Goal: Task Accomplishment & Management: Complete application form

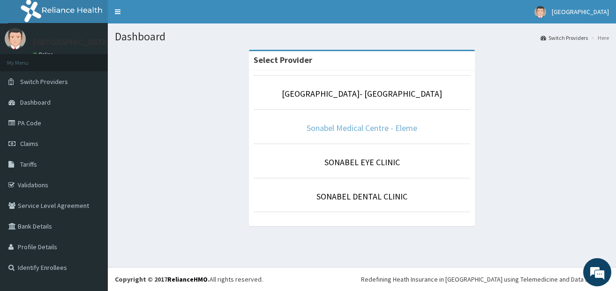
click at [345, 123] on link "Sonabel Medical Centre - Eleme" at bounding box center [362, 127] width 111 height 11
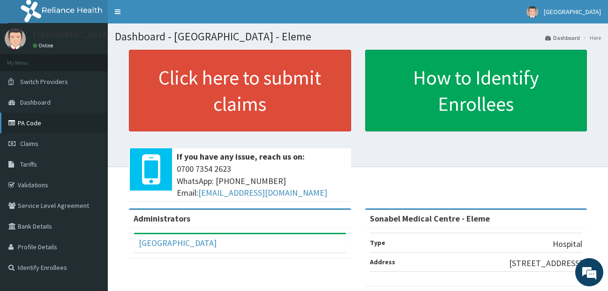
click at [25, 123] on link "PA Code" at bounding box center [54, 123] width 108 height 21
click at [28, 141] on span "Claims" at bounding box center [29, 143] width 18 height 8
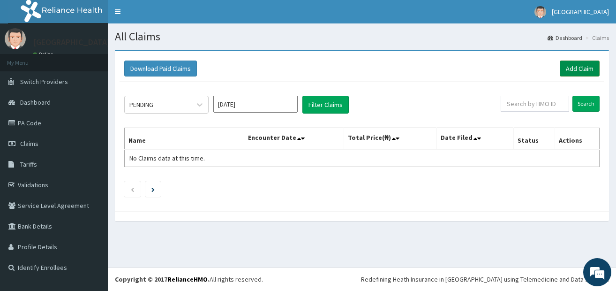
click at [581, 71] on link "Add Claim" at bounding box center [580, 68] width 40 height 16
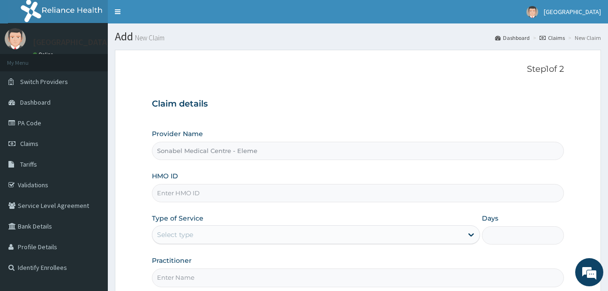
click at [226, 196] on input "HMO ID" at bounding box center [358, 193] width 413 height 18
type input "PFI/10081/A"
click at [326, 235] on div "Select type" at bounding box center [307, 234] width 311 height 15
click at [298, 235] on div "Select type" at bounding box center [307, 234] width 311 height 15
click at [274, 232] on div "Select type" at bounding box center [307, 234] width 311 height 15
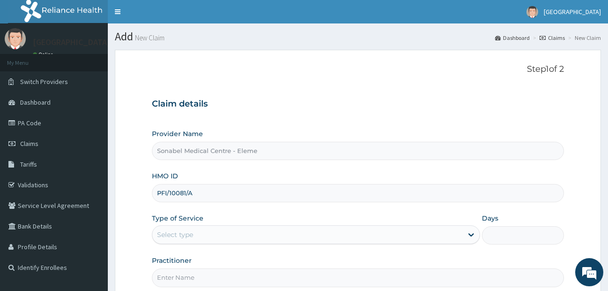
scroll to position [95, 0]
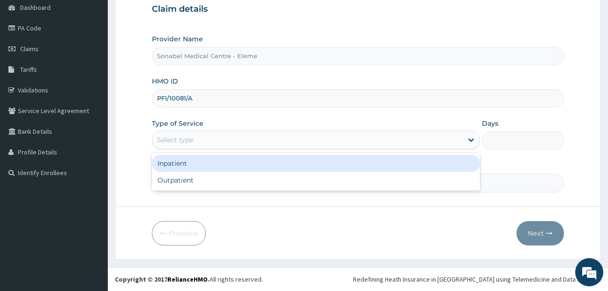
click at [255, 137] on div "Select type" at bounding box center [307, 139] width 311 height 15
click at [233, 166] on div "Inpatient" at bounding box center [316, 163] width 329 height 17
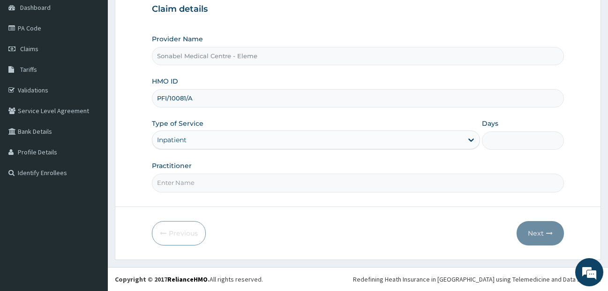
click at [500, 143] on input "Days" at bounding box center [523, 140] width 82 height 18
type input "2"
click at [196, 181] on input "Practitioner" at bounding box center [358, 182] width 413 height 18
type input "DR SMART"
click at [543, 232] on button "Next" at bounding box center [540, 233] width 47 height 24
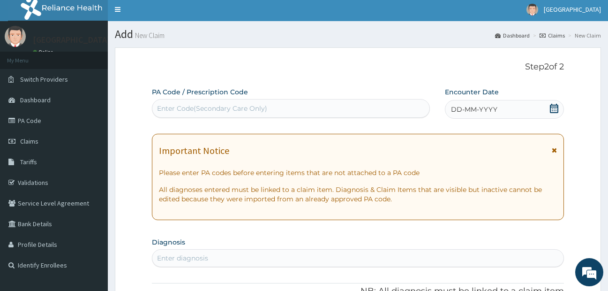
scroll to position [0, 0]
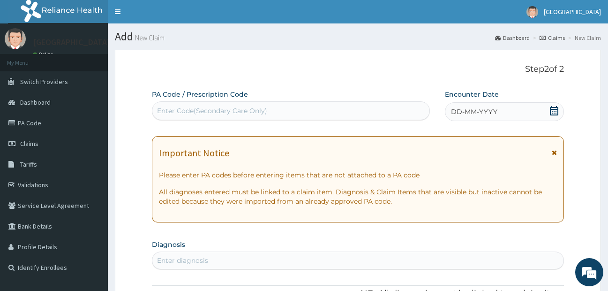
click at [555, 109] on icon at bounding box center [554, 110] width 8 height 9
click at [267, 108] on div "Enter Code(Secondary Care Only)" at bounding box center [290, 110] width 277 height 15
paste input "PA/A60227"
type input "PA/A60227"
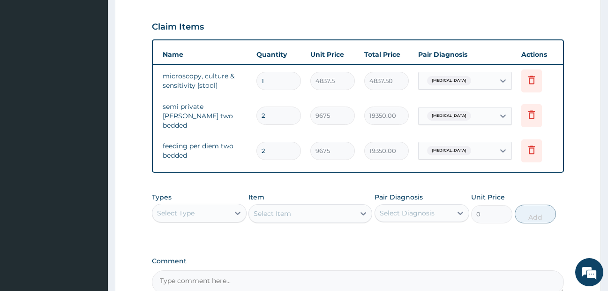
scroll to position [0, 58]
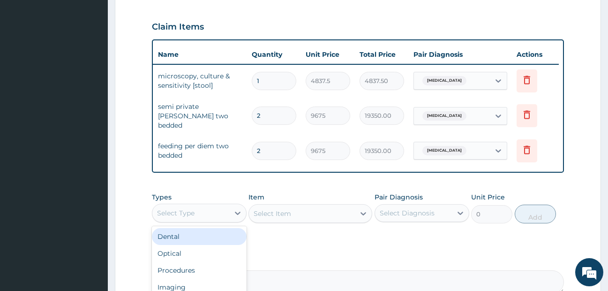
click at [218, 212] on div "Select Type" at bounding box center [190, 212] width 77 height 15
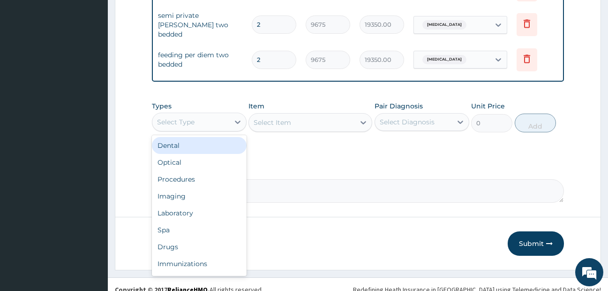
scroll to position [403, 0]
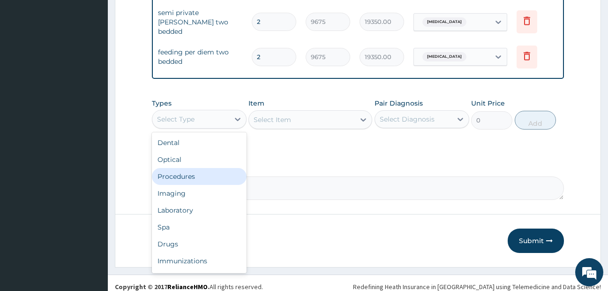
click at [214, 185] on div "Procedures" at bounding box center [199, 176] width 95 height 17
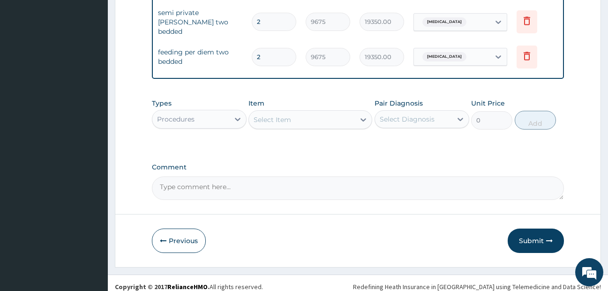
click at [321, 122] on div "Select Item" at bounding box center [302, 119] width 106 height 15
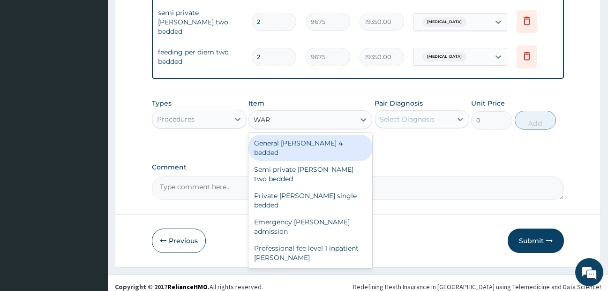
type input "WARD"
click at [324, 143] on div "General ward 4 bedded" at bounding box center [311, 148] width 124 height 26
type input "6987.5"
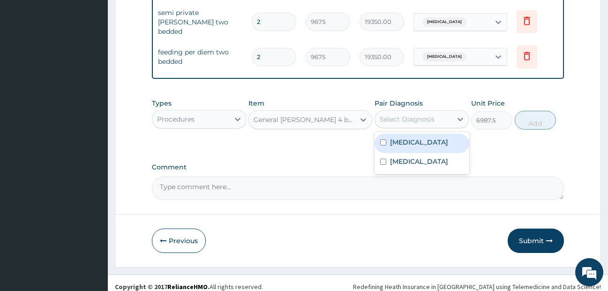
click at [451, 121] on div "Select Diagnosis" at bounding box center [413, 119] width 77 height 15
click at [422, 147] on label "Typhoid fever" at bounding box center [419, 141] width 58 height 9
checkbox input "true"
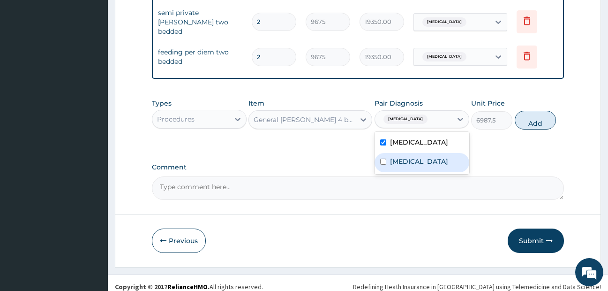
click at [419, 163] on label "Falciparum malaria" at bounding box center [419, 161] width 58 height 9
checkbox input "true"
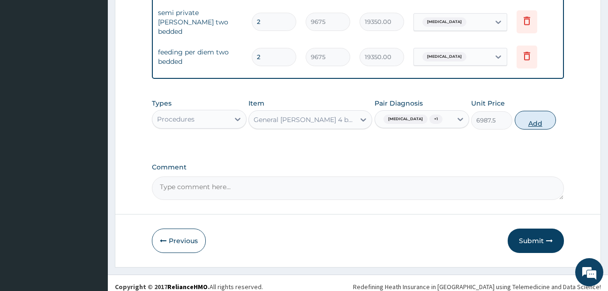
click at [527, 123] on button "Add" at bounding box center [535, 120] width 41 height 19
type input "0"
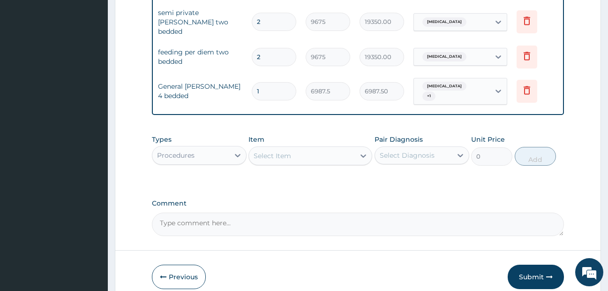
click at [296, 158] on div "Select Item" at bounding box center [302, 155] width 106 height 15
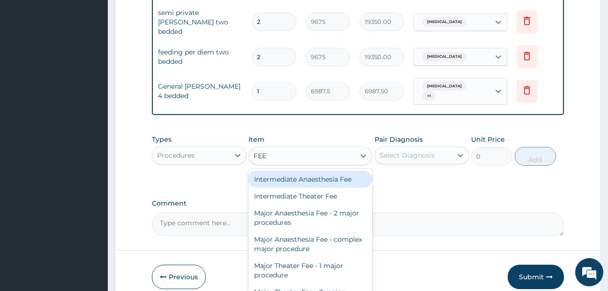
type input "FEED"
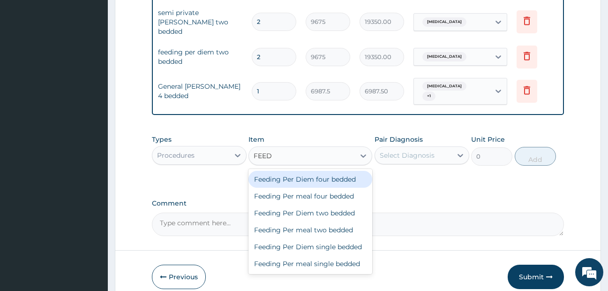
click at [319, 180] on div "Feeding Per Diem four bedded" at bounding box center [311, 179] width 124 height 17
type input "8062.5"
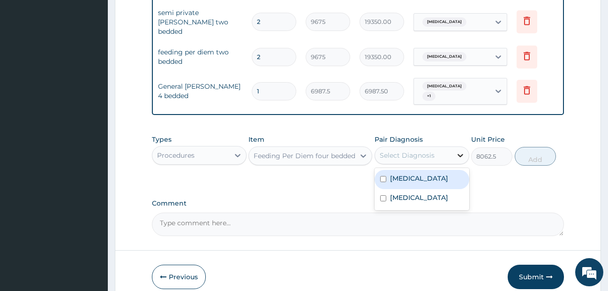
click at [456, 155] on icon at bounding box center [460, 155] width 9 height 9
click at [436, 177] on label "Typhoid fever" at bounding box center [419, 177] width 58 height 9
checkbox input "true"
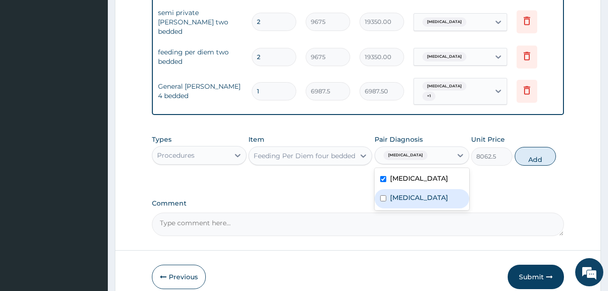
click at [435, 196] on label "Falciparum malaria" at bounding box center [419, 197] width 58 height 9
checkbox input "true"
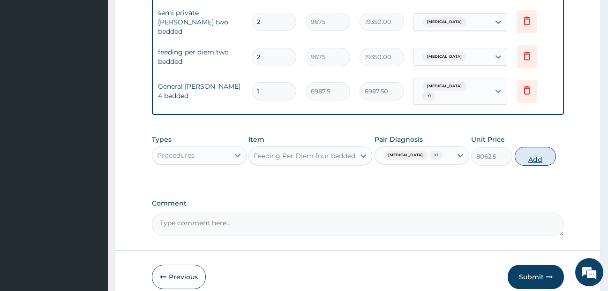
click at [523, 155] on button "Add" at bounding box center [535, 156] width 41 height 19
type input "0"
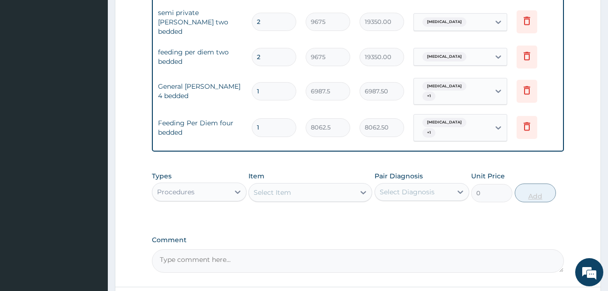
type input "0.00"
type input "2"
type input "16125.00"
type input "2"
click at [270, 87] on input "1" at bounding box center [274, 91] width 45 height 18
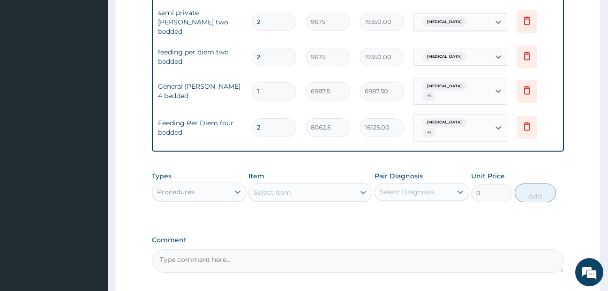
type input "0.00"
type input "2"
type input "13975.00"
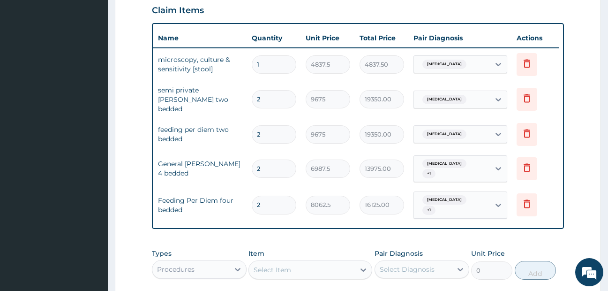
scroll to position [309, 0]
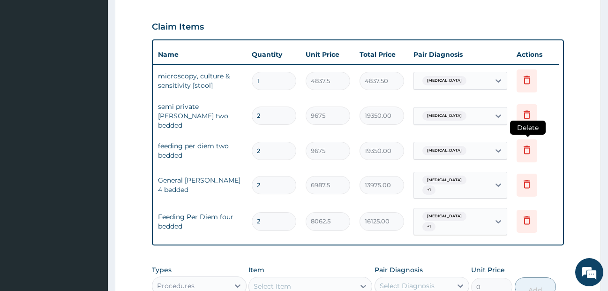
type input "2"
click at [529, 144] on icon at bounding box center [526, 149] width 11 height 11
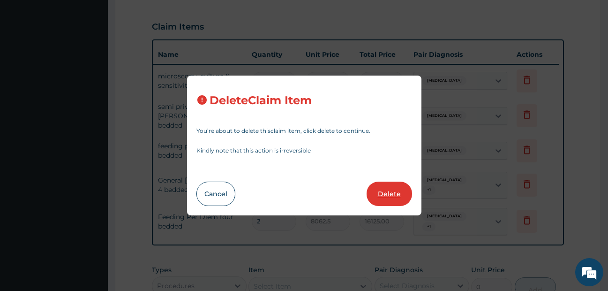
click at [392, 198] on button "Delete" at bounding box center [389, 193] width 45 height 24
type input "6987.5"
type input "13975.00"
type input "8062.5"
type input "16125.00"
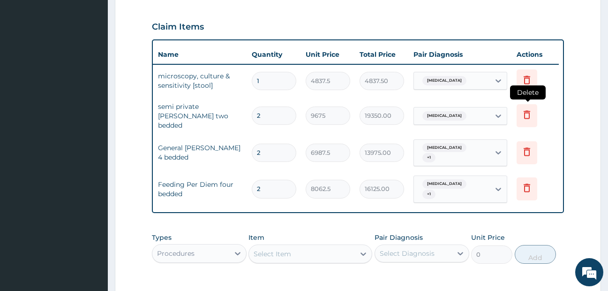
click at [523, 114] on icon at bounding box center [526, 114] width 11 height 11
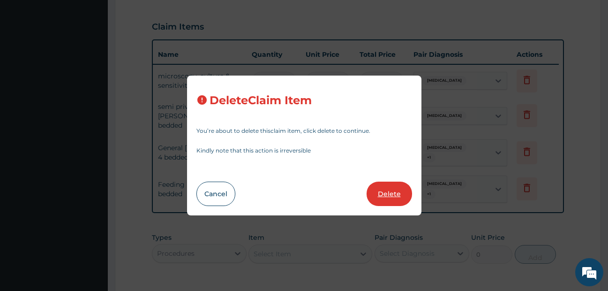
click at [393, 193] on button "Delete" at bounding box center [389, 193] width 45 height 24
type input "6987.5"
type input "13975.00"
type input "8062.5"
type input "16125.00"
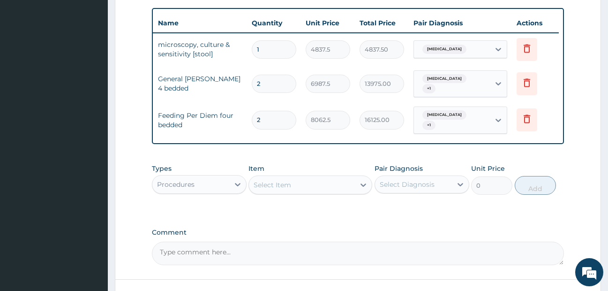
scroll to position [367, 0]
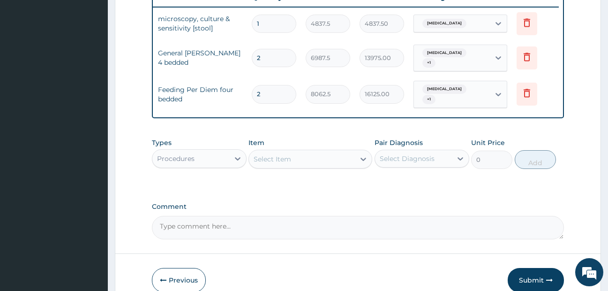
click at [229, 162] on div "Procedures" at bounding box center [190, 158] width 77 height 15
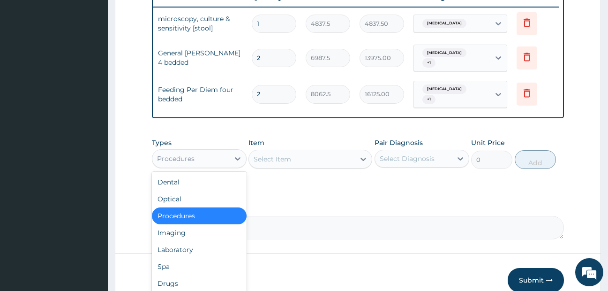
click at [291, 157] on div "Select Item" at bounding box center [273, 158] width 38 height 9
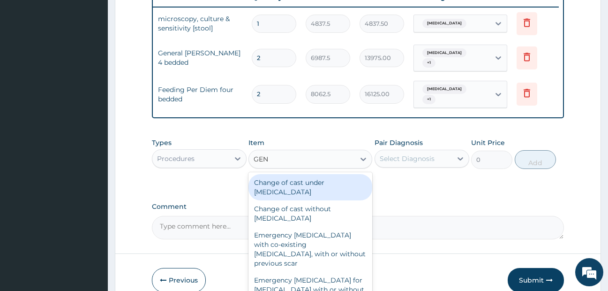
type input "GENE"
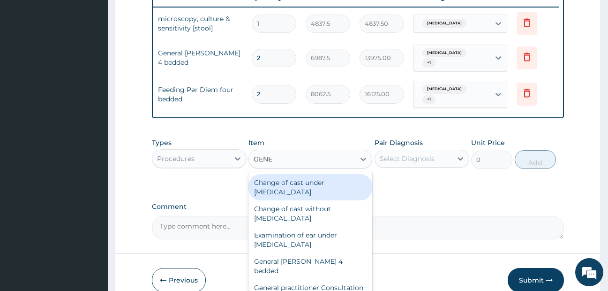
scroll to position [414, 0]
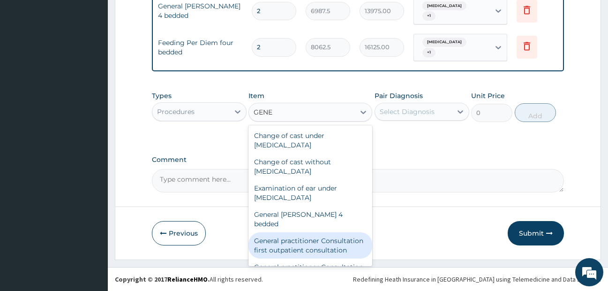
click at [301, 245] on div "General practitioner Consultation first outpatient consultation" at bounding box center [311, 245] width 124 height 26
type input "3547.5"
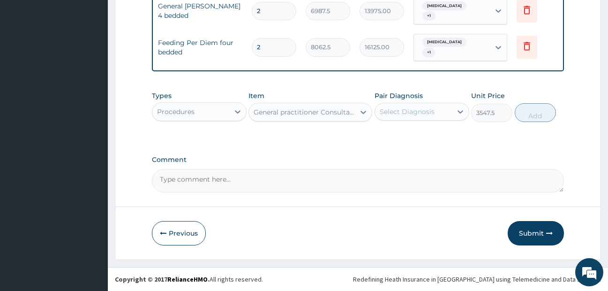
click at [429, 114] on div "Select Diagnosis" at bounding box center [407, 111] width 55 height 9
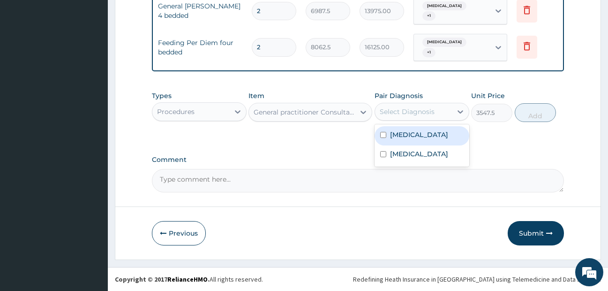
drag, startPoint x: 425, startPoint y: 135, endPoint x: 426, endPoint y: 154, distance: 19.2
click at [425, 136] on label "Typhoid fever" at bounding box center [419, 134] width 58 height 9
checkbox input "true"
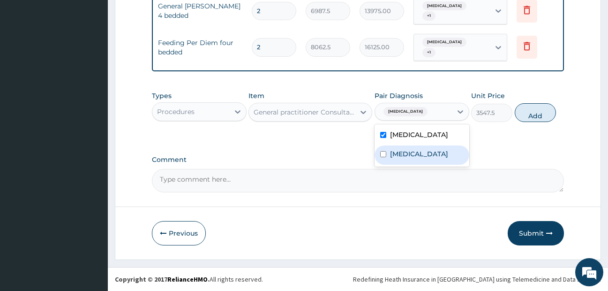
click at [426, 154] on label "Falciparum malaria" at bounding box center [419, 153] width 58 height 9
checkbox input "true"
click at [527, 111] on button "Add" at bounding box center [535, 112] width 41 height 19
type input "0"
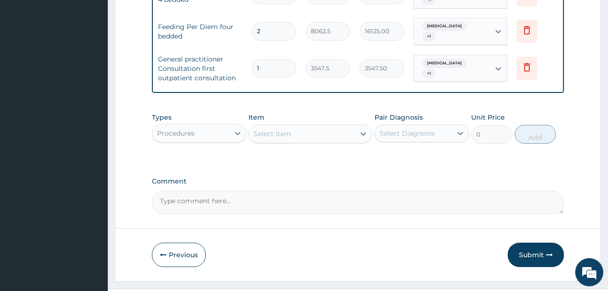
scroll to position [451, 0]
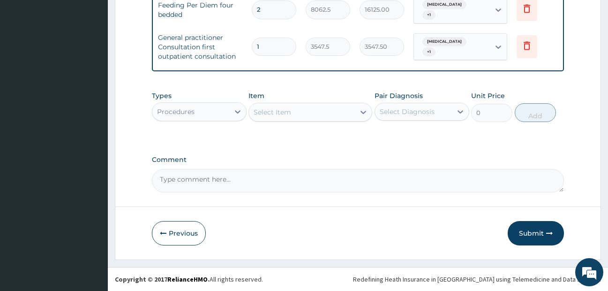
click at [189, 110] on div "Procedures" at bounding box center [176, 111] width 38 height 9
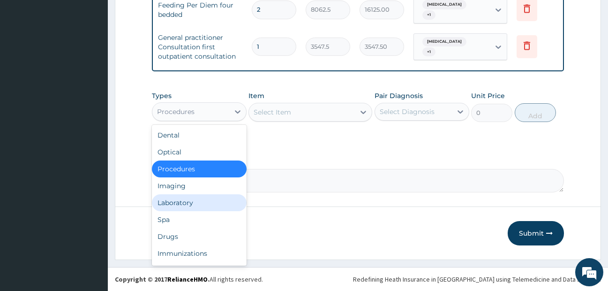
click at [184, 205] on div "Laboratory" at bounding box center [199, 202] width 95 height 17
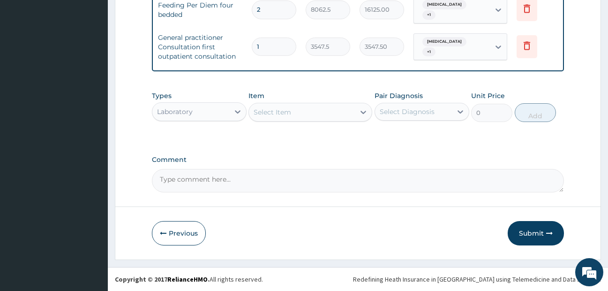
click at [291, 115] on div "Select Item" at bounding box center [273, 111] width 38 height 9
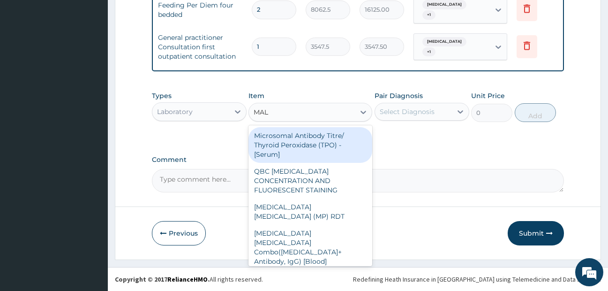
type input "MALA"
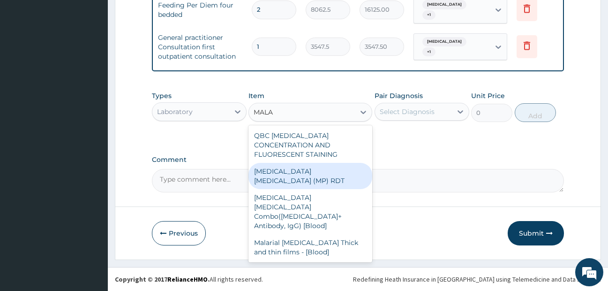
click at [296, 163] on div "MALARIA PARASITE (MP) RDT" at bounding box center [311, 176] width 124 height 26
type input "1612.5"
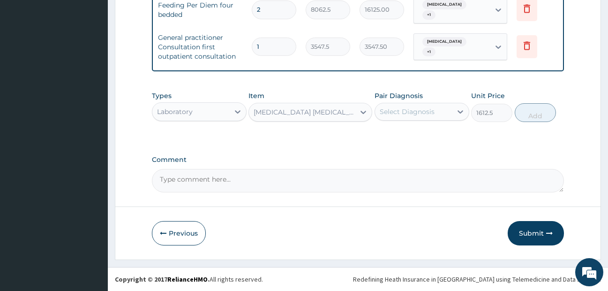
click at [404, 109] on div "Select Diagnosis" at bounding box center [407, 111] width 55 height 9
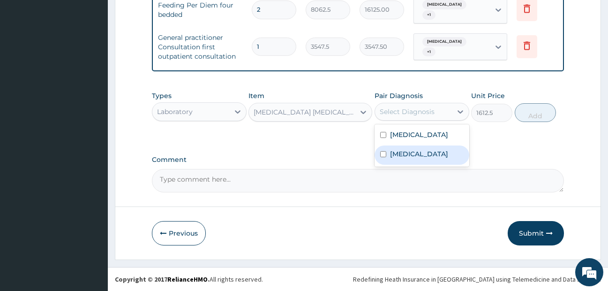
click at [404, 154] on label "Falciparum malaria" at bounding box center [419, 153] width 58 height 9
checkbox input "true"
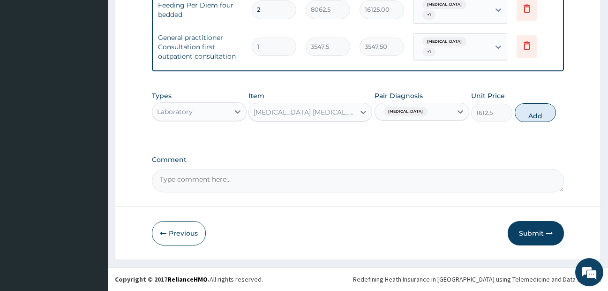
click at [535, 108] on button "Add" at bounding box center [535, 112] width 41 height 19
type input "0"
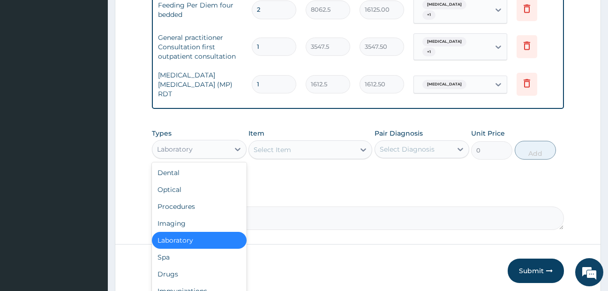
click at [196, 146] on div "Laboratory" at bounding box center [190, 149] width 77 height 15
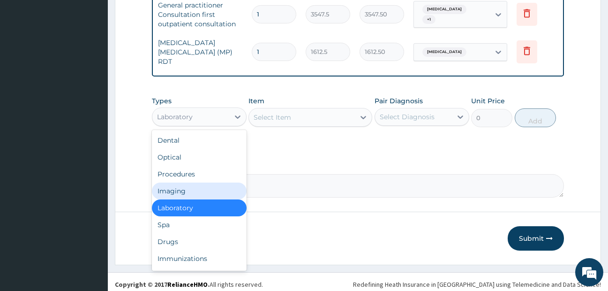
scroll to position [32, 0]
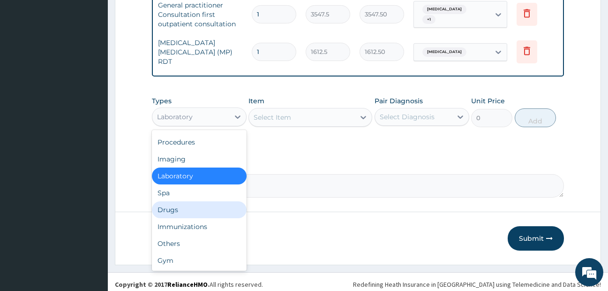
click at [216, 207] on div "Drugs" at bounding box center [199, 209] width 95 height 17
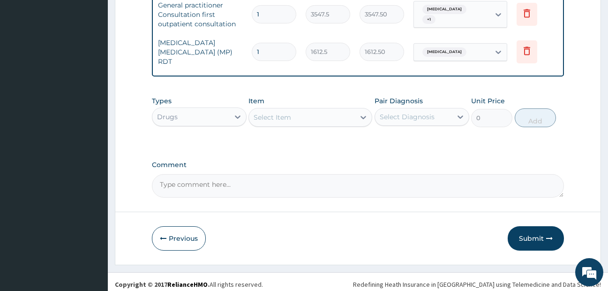
click at [270, 113] on div "Select Item" at bounding box center [273, 117] width 38 height 9
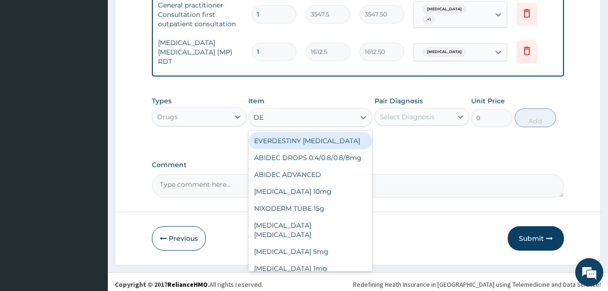
type input "DEX"
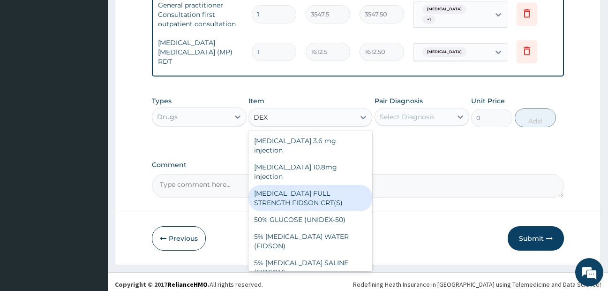
click at [296, 185] on div "DEXTROSE FULL STRENGTH FIDSON CRT(S)" at bounding box center [311, 198] width 124 height 26
type input "1773.75"
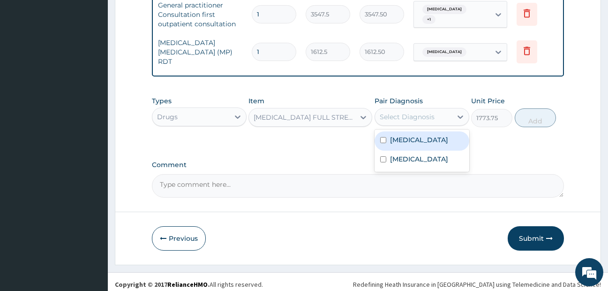
click at [437, 114] on div "Select Diagnosis" at bounding box center [413, 116] width 77 height 15
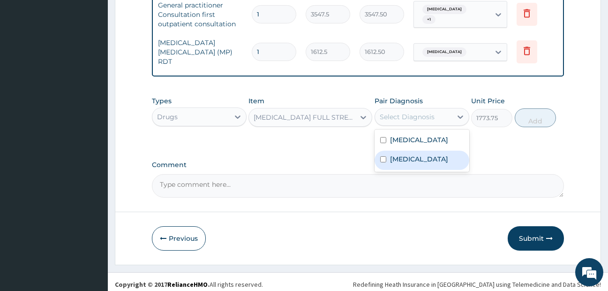
click at [412, 154] on label "Falciparum malaria" at bounding box center [419, 158] width 58 height 9
checkbox input "true"
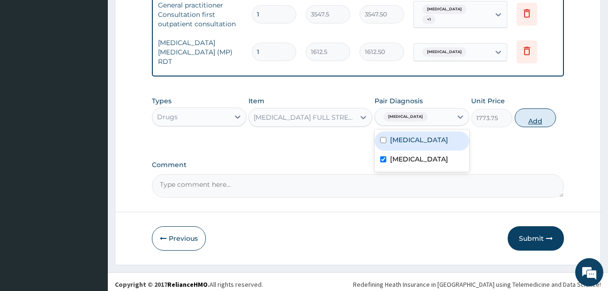
click at [533, 110] on button "Add" at bounding box center [535, 117] width 41 height 19
type input "0"
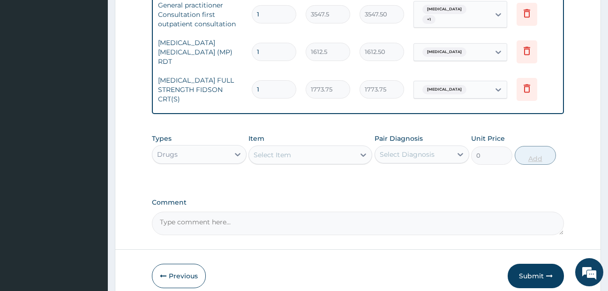
type input "0.00"
type input "3"
type input "5321.25"
type input "3"
click at [300, 153] on div "Select Item" at bounding box center [302, 154] width 106 height 15
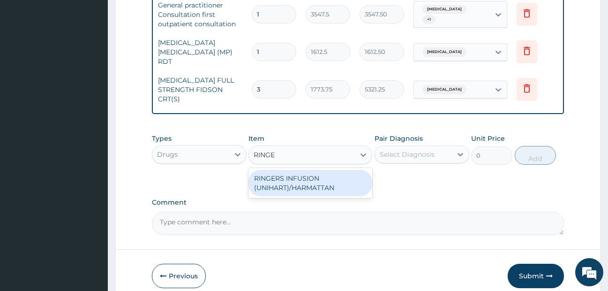
type input "RINGER"
click at [303, 184] on div "RINGERS INFUSION (UNIHART)/HARMATTAN" at bounding box center [311, 183] width 124 height 26
type input "1773.75"
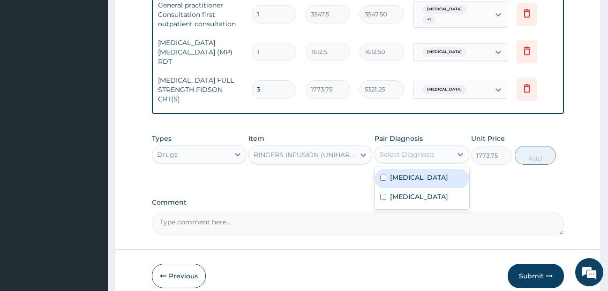
click at [437, 147] on div "Select Diagnosis" at bounding box center [413, 154] width 77 height 15
drag, startPoint x: 434, startPoint y: 173, endPoint x: 438, endPoint y: 205, distance: 31.8
click at [434, 176] on label "Typhoid fever" at bounding box center [419, 177] width 58 height 9
checkbox input "true"
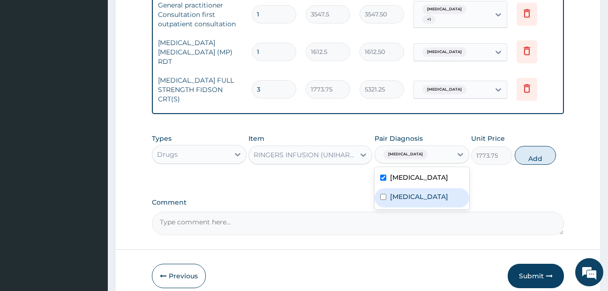
click at [438, 196] on div "Falciparum malaria" at bounding box center [422, 197] width 95 height 19
checkbox input "true"
click at [530, 153] on button "Add" at bounding box center [535, 155] width 41 height 19
type input "0"
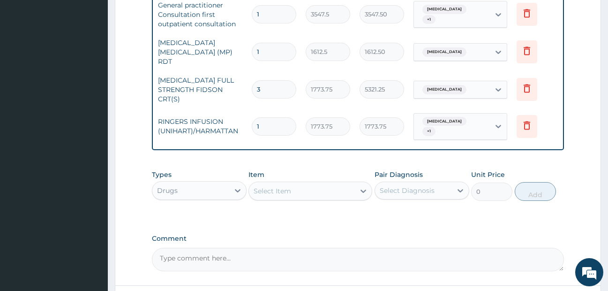
type input "0.00"
type input "3"
type input "5321.25"
type input "3"
click at [284, 186] on div "Select Item" at bounding box center [273, 190] width 38 height 9
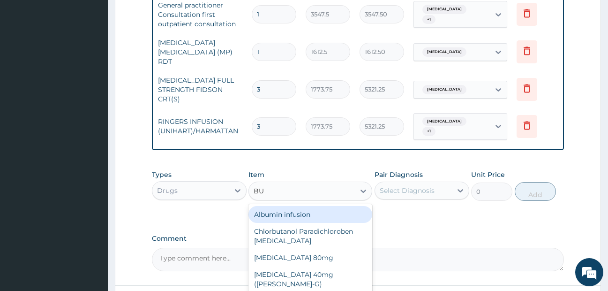
type input "BUS"
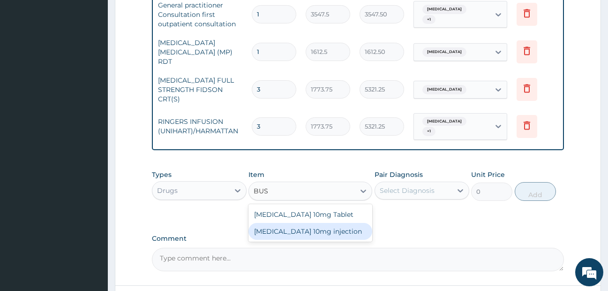
click at [331, 227] on div "Buscopan 10mg injection" at bounding box center [311, 231] width 124 height 17
type input "473"
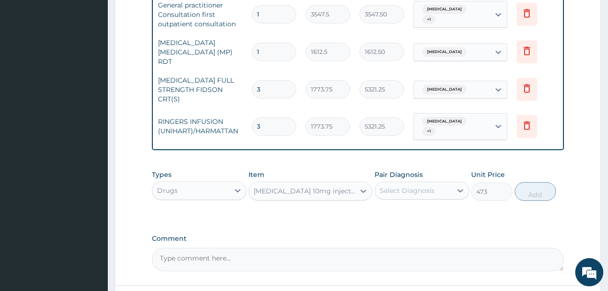
click at [419, 186] on div "Select Diagnosis" at bounding box center [407, 190] width 55 height 9
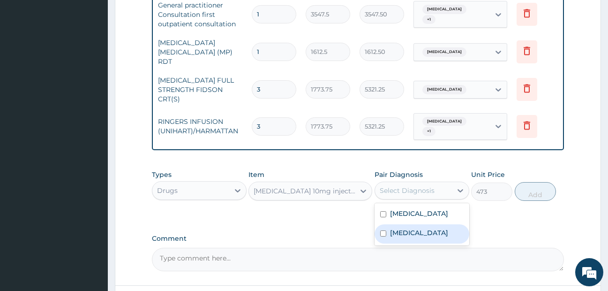
drag, startPoint x: 417, startPoint y: 226, endPoint x: 421, endPoint y: 204, distance: 22.3
click at [417, 228] on label "Falciparum malaria" at bounding box center [419, 232] width 58 height 9
checkbox input "true"
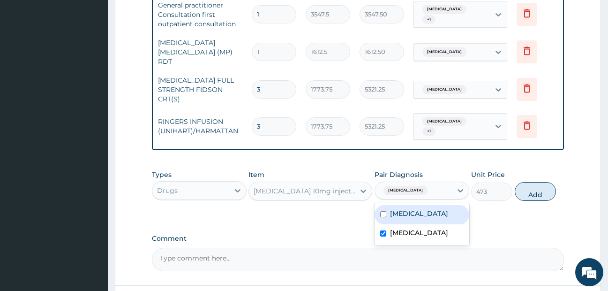
click at [422, 209] on label "Typhoid fever" at bounding box center [419, 213] width 58 height 9
checkbox input "true"
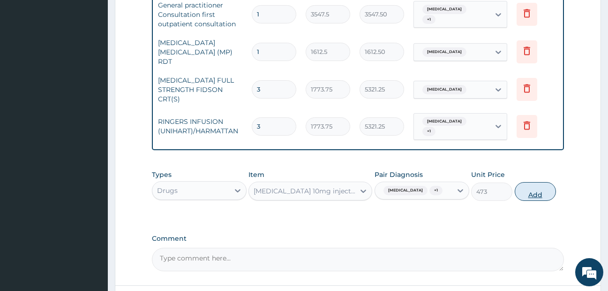
click at [543, 189] on button "Add" at bounding box center [535, 191] width 41 height 19
type input "0"
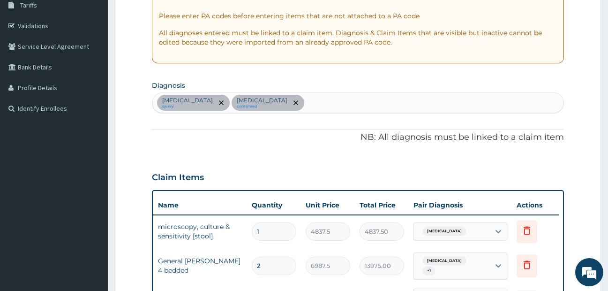
scroll to position [155, 0]
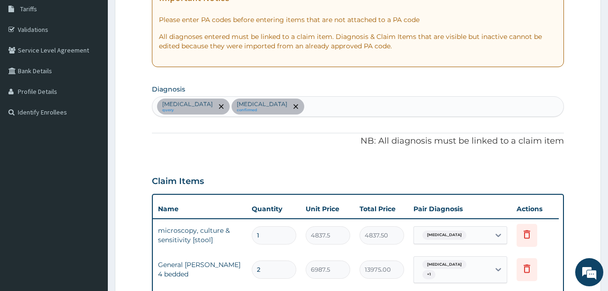
click at [325, 109] on div "Typhoid fever query Falciparum malaria confirmed" at bounding box center [358, 107] width 412 height 20
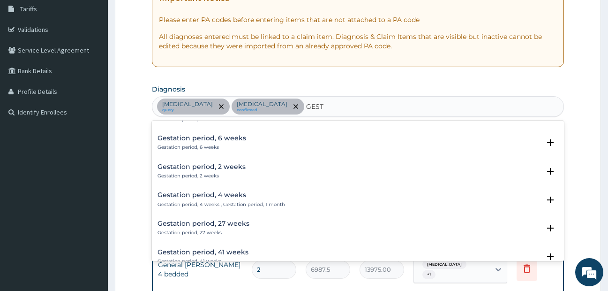
scroll to position [891, 0]
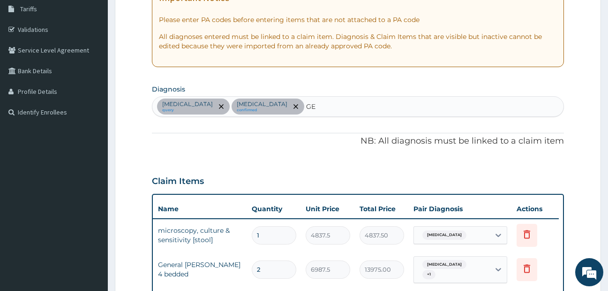
type input "G"
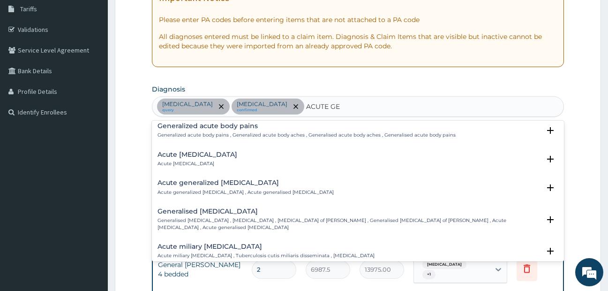
scroll to position [0, 0]
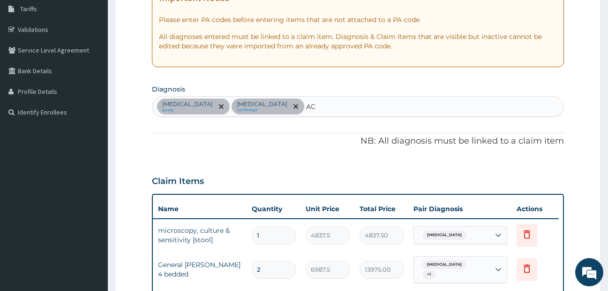
type input "A"
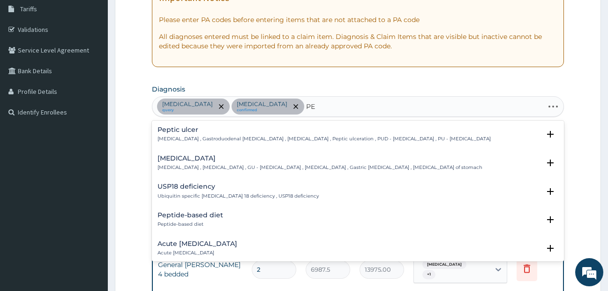
type input "P"
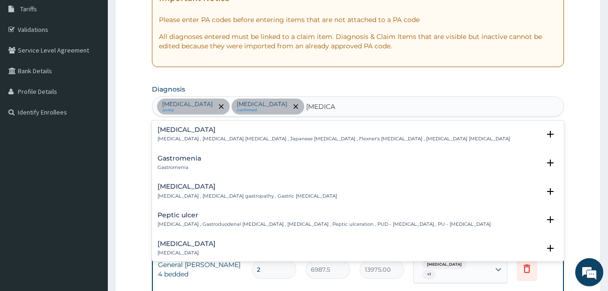
type input "GASTROE"
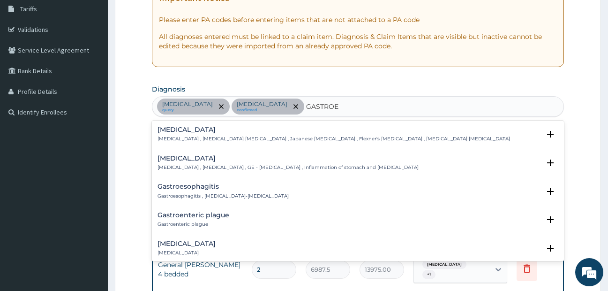
click at [189, 158] on h4 "Gastroenteritis" at bounding box center [288, 158] width 261 height 7
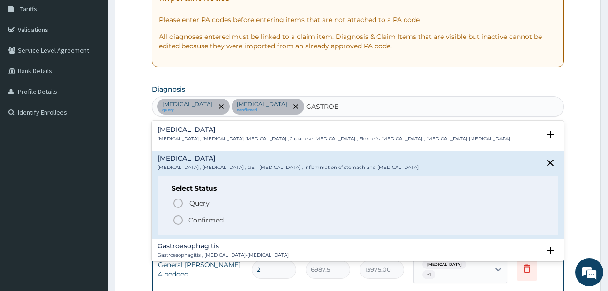
click at [179, 221] on icon "status option filled" at bounding box center [178, 219] width 11 height 11
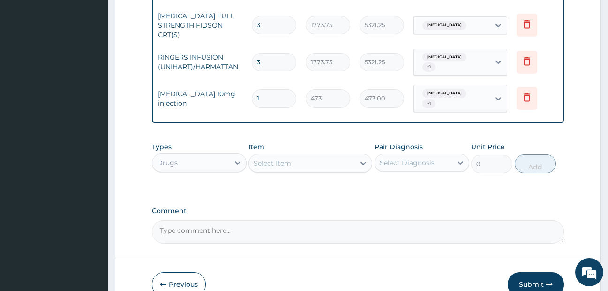
scroll to position [589, 0]
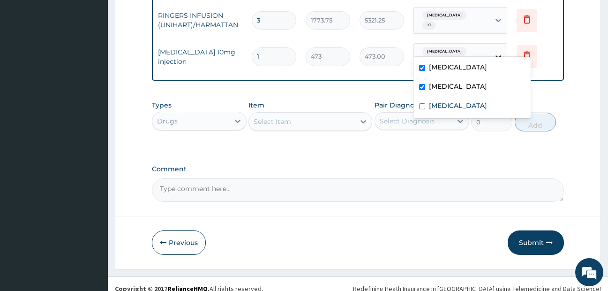
click at [502, 52] on icon at bounding box center [498, 56] width 9 height 9
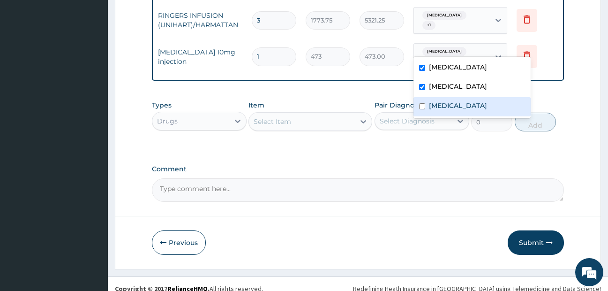
click at [468, 113] on div "Gastroenteritis" at bounding box center [472, 106] width 117 height 19
checkbox input "true"
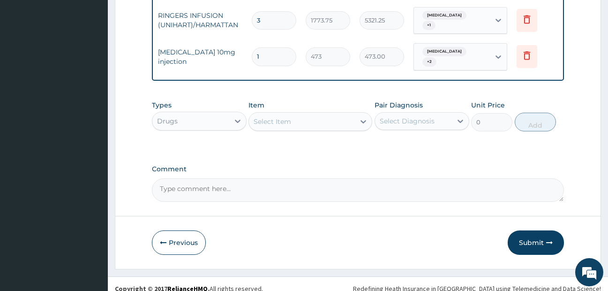
click at [282, 47] on input "1" at bounding box center [274, 56] width 45 height 18
type input "0.00"
type input "3"
type input "1419.00"
type input "3"
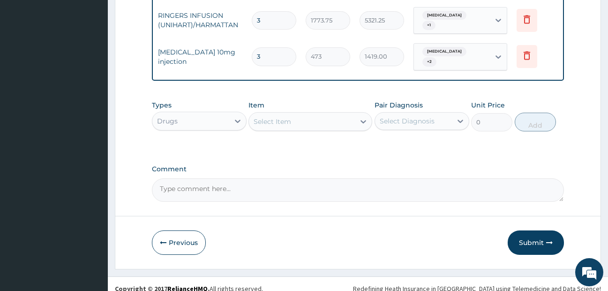
click at [304, 117] on div "Select Item" at bounding box center [302, 121] width 106 height 15
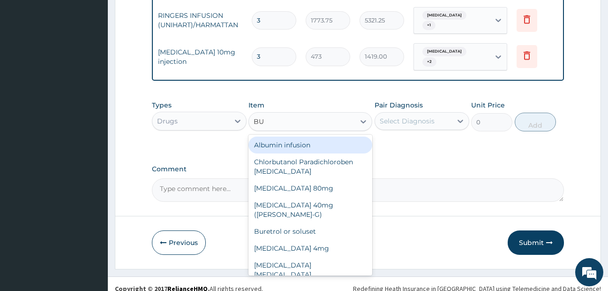
type input "BUS"
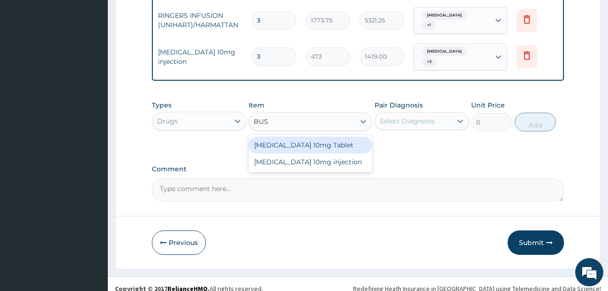
click at [305, 138] on div "Buscopan 10mg Tablet" at bounding box center [311, 144] width 124 height 17
type input "41.3875"
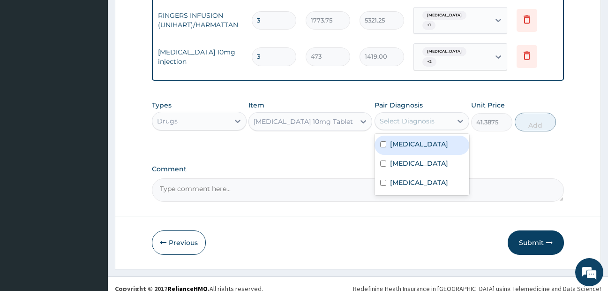
click at [429, 116] on div "Select Diagnosis" at bounding box center [407, 120] width 55 height 9
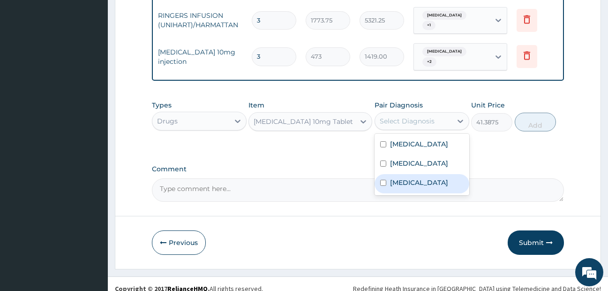
click at [417, 181] on div "Gastroenteritis" at bounding box center [422, 183] width 95 height 19
checkbox input "true"
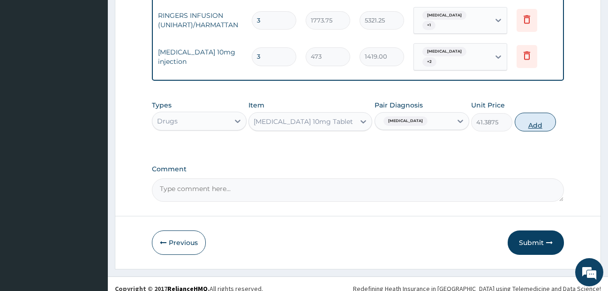
click at [542, 115] on button "Add" at bounding box center [535, 122] width 41 height 19
type input "0"
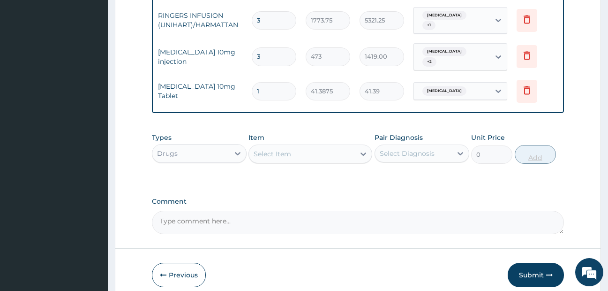
type input "15"
type input "620.81"
type input "15"
click at [307, 148] on div "Select Item" at bounding box center [302, 153] width 106 height 15
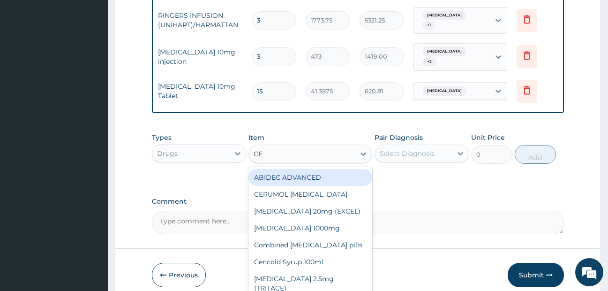
type input "CEF"
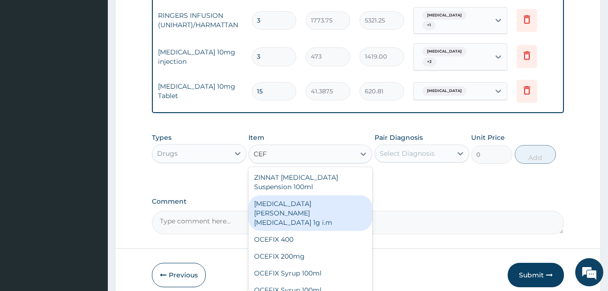
click at [316, 200] on div "ROCEPHIN CEFTRIAXONE 1g i.m" at bounding box center [311, 213] width 124 height 36
type input "8277.5"
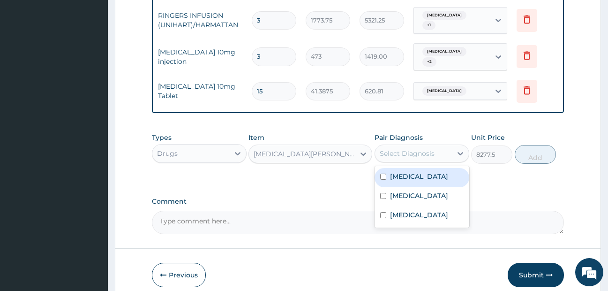
click at [423, 149] on div "Select Diagnosis" at bounding box center [407, 153] width 55 height 9
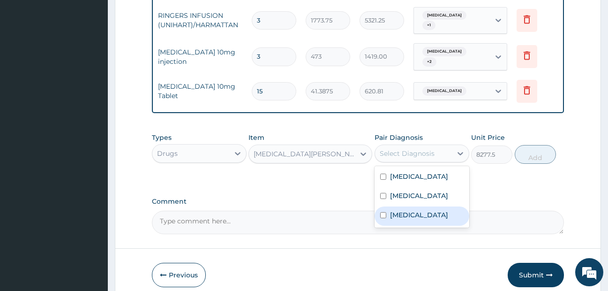
drag, startPoint x: 396, startPoint y: 205, endPoint x: 410, endPoint y: 183, distance: 26.1
click at [396, 210] on label "Gastroenteritis" at bounding box center [419, 214] width 58 height 9
checkbox input "true"
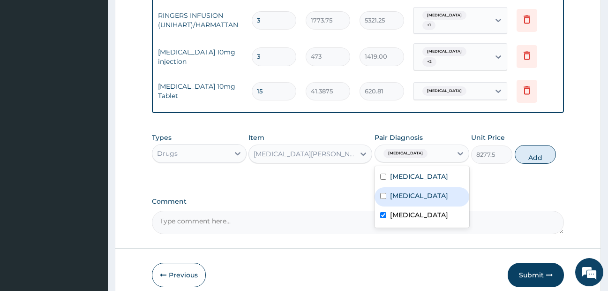
click at [410, 191] on label "Falciparum malaria" at bounding box center [419, 195] width 58 height 9
checkbox input "true"
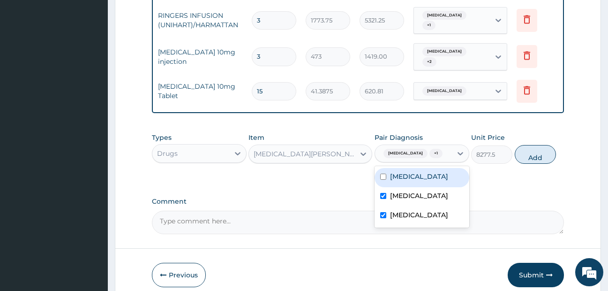
click at [422, 172] on label "Typhoid fever" at bounding box center [419, 176] width 58 height 9
checkbox input "true"
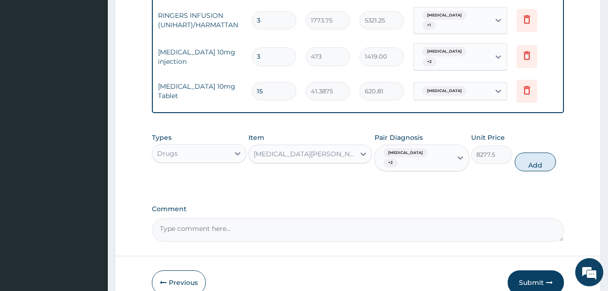
click at [521, 152] on button "Add" at bounding box center [535, 161] width 41 height 19
type input "0"
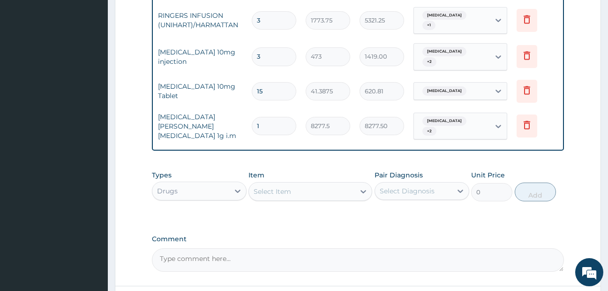
click at [292, 184] on div "Select Item" at bounding box center [302, 191] width 106 height 15
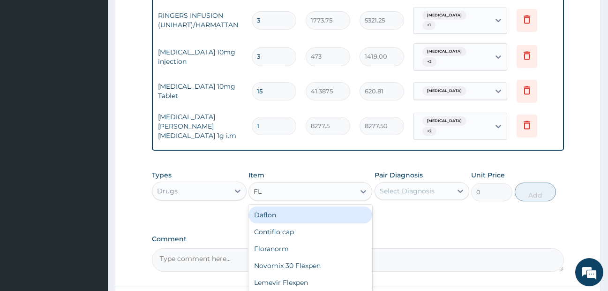
type input "FLA"
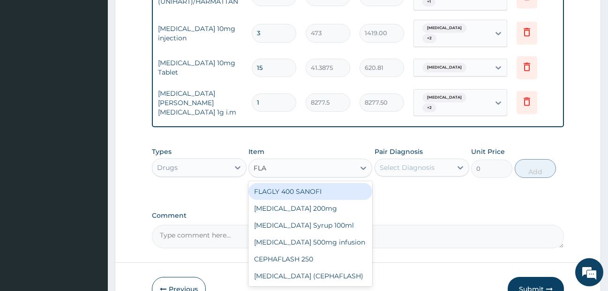
scroll to position [636, 0]
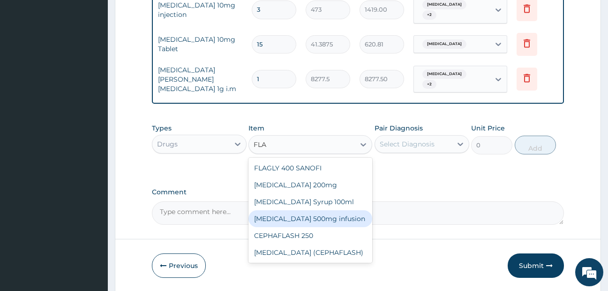
click at [307, 210] on div "Flagyl 500mg infusion" at bounding box center [311, 218] width 124 height 17
type input "591.25"
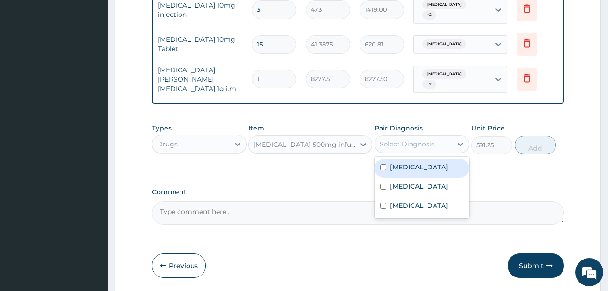
click at [422, 139] on div "Select Diagnosis" at bounding box center [407, 143] width 55 height 9
drag, startPoint x: 411, startPoint y: 152, endPoint x: 411, endPoint y: 169, distance: 16.9
click at [411, 162] on label "Typhoid fever" at bounding box center [419, 166] width 58 height 9
checkbox input "true"
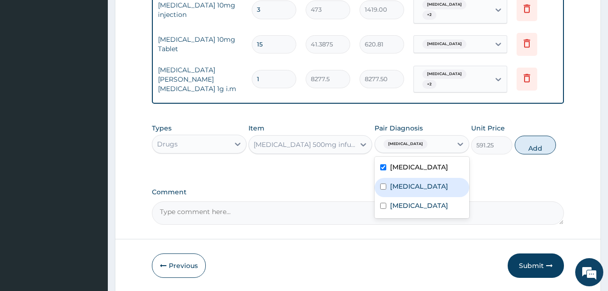
click at [409, 181] on label "Falciparum malaria" at bounding box center [419, 185] width 58 height 9
checkbox input "true"
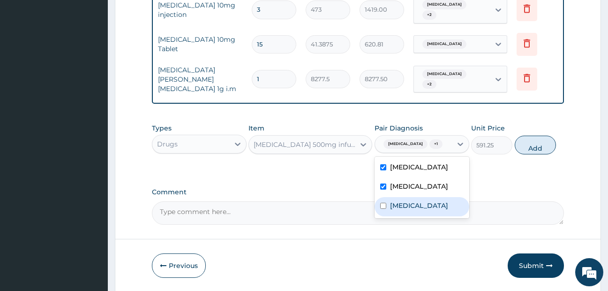
click at [409, 201] on label "Gastroenteritis" at bounding box center [419, 205] width 58 height 9
checkbox input "true"
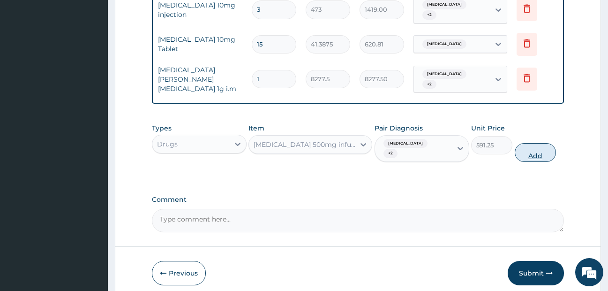
click at [522, 143] on button "Add" at bounding box center [535, 152] width 41 height 19
type input "0"
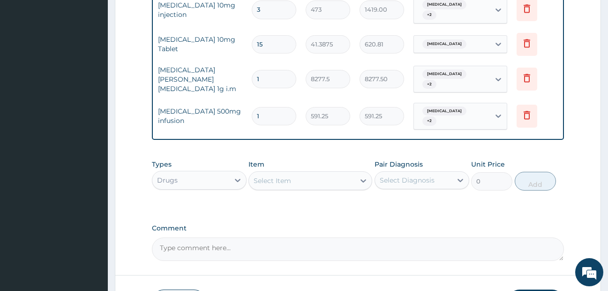
type input "0.00"
type input "2"
type input "1182.50"
type input "0.00"
type input "3"
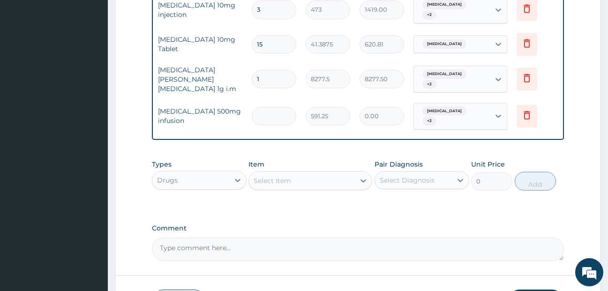
type input "1773.75"
type input "3"
click at [288, 173] on div "Select Item" at bounding box center [302, 180] width 106 height 15
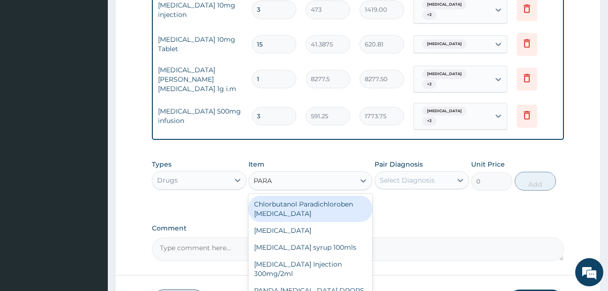
type input "PARAC"
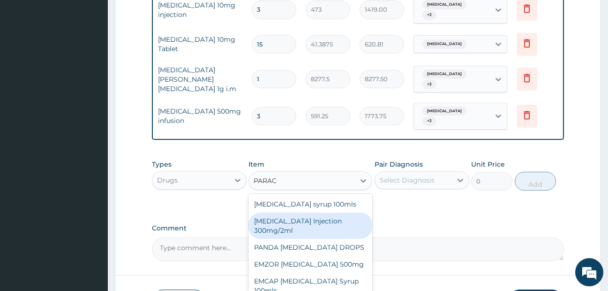
click at [302, 213] on div "PARACETAMOL Injection 300mg/2ml" at bounding box center [311, 225] width 124 height 26
type input "260.15"
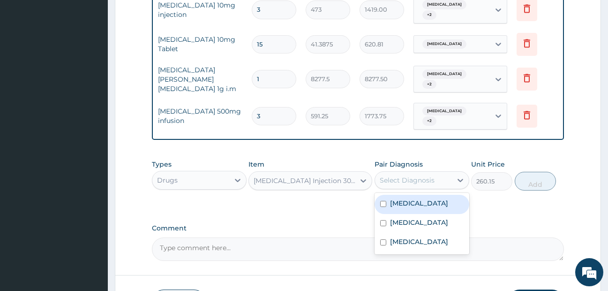
click at [421, 175] on div "Select Diagnosis" at bounding box center [407, 179] width 55 height 9
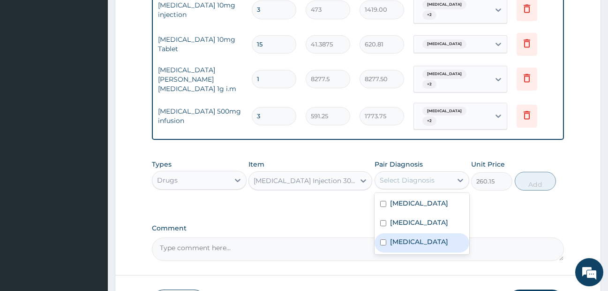
click at [411, 237] on label "Gastroenteritis" at bounding box center [419, 241] width 58 height 9
checkbox input "true"
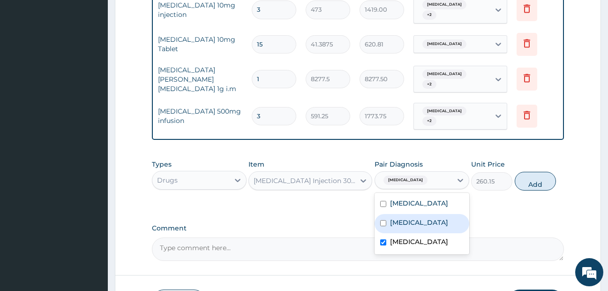
click at [415, 218] on label "Falciparum malaria" at bounding box center [419, 222] width 58 height 9
checkbox input "true"
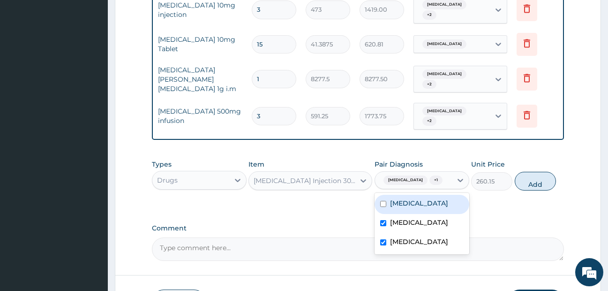
click at [423, 198] on label "Typhoid fever" at bounding box center [419, 202] width 58 height 9
checkbox input "true"
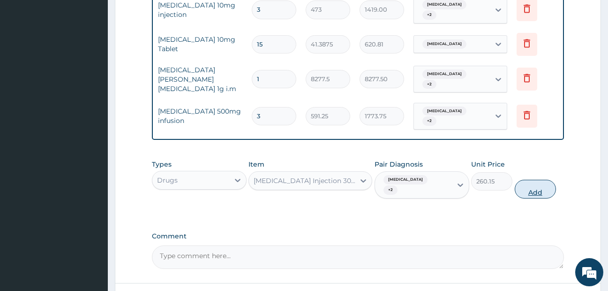
click at [532, 180] on button "Add" at bounding box center [535, 189] width 41 height 19
type input "0"
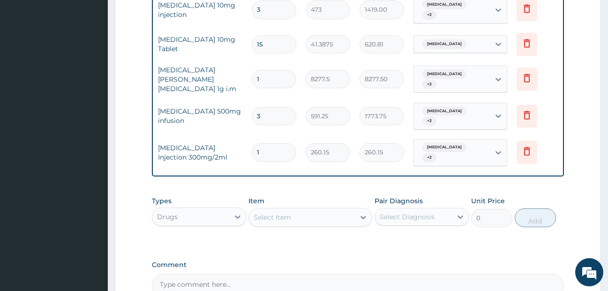
type input "0.00"
type input "6"
type input "1560.90"
type input "6"
click at [322, 210] on div "Select Item" at bounding box center [302, 217] width 106 height 15
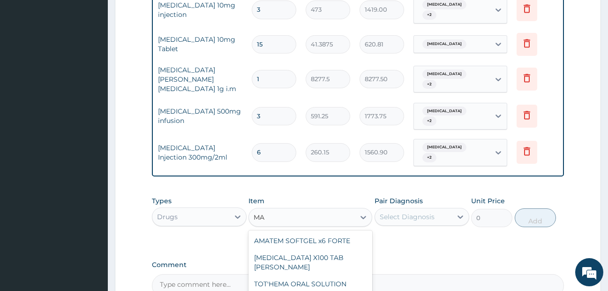
type input "M"
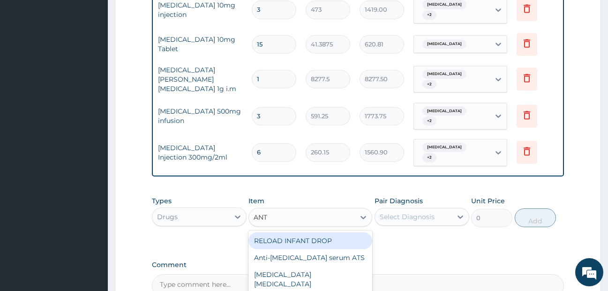
type input "ANTA"
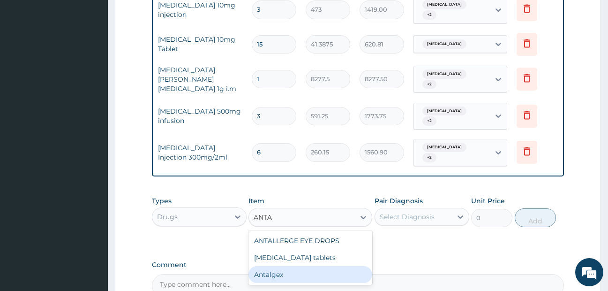
click at [298, 266] on div "Antalgex" at bounding box center [311, 274] width 124 height 17
type input "106.425"
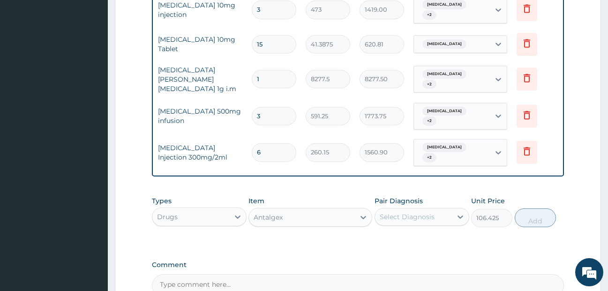
click at [331, 210] on div "Antalgex" at bounding box center [302, 217] width 106 height 15
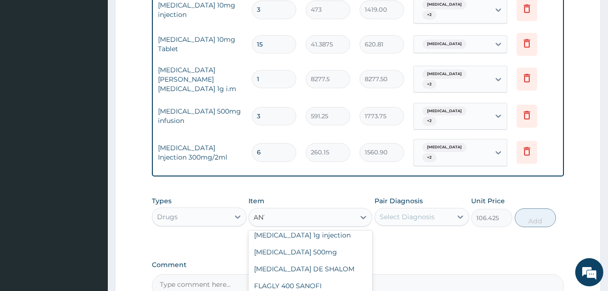
scroll to position [186, 0]
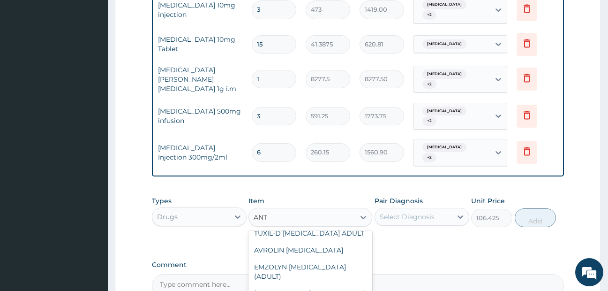
type input "ANTA"
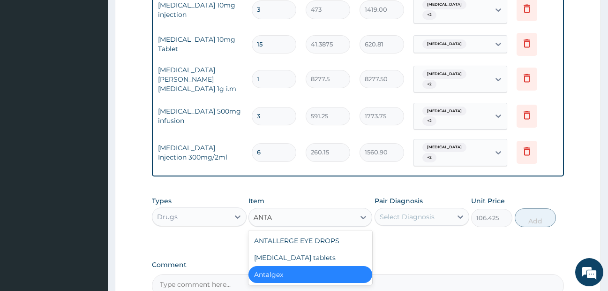
scroll to position [0, 0]
click at [320, 249] on div "Antacid tablets" at bounding box center [311, 257] width 124 height 17
type input "59.125"
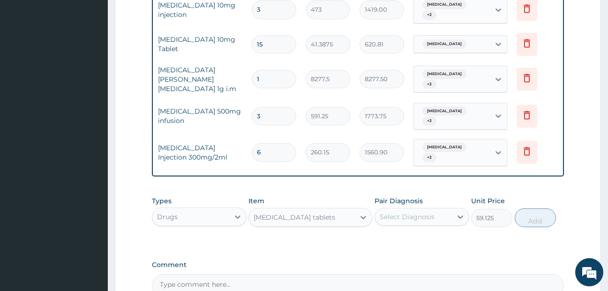
click at [436, 209] on div "Select Diagnosis" at bounding box center [413, 216] width 77 height 15
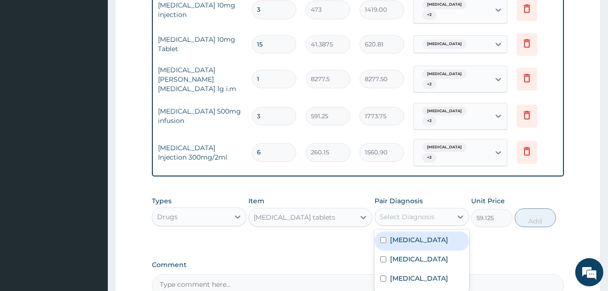
click at [429, 235] on label "Typhoid fever" at bounding box center [419, 239] width 58 height 9
checkbox input "true"
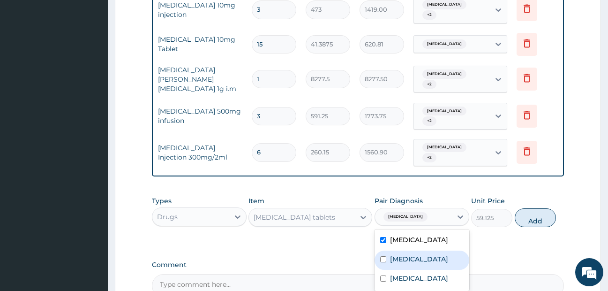
drag, startPoint x: 426, startPoint y: 240, endPoint x: 424, endPoint y: 248, distance: 8.6
click at [426, 254] on label "Falciparum malaria" at bounding box center [419, 258] width 58 height 9
checkbox input "true"
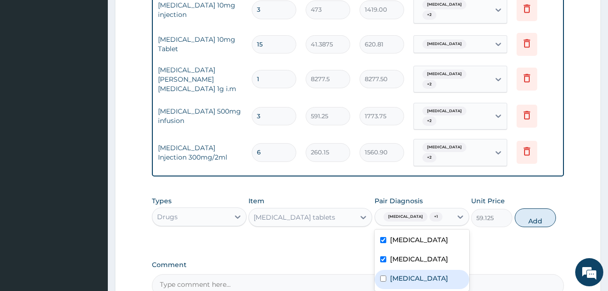
click at [420, 273] on label "Gastroenteritis" at bounding box center [419, 277] width 58 height 9
checkbox input "true"
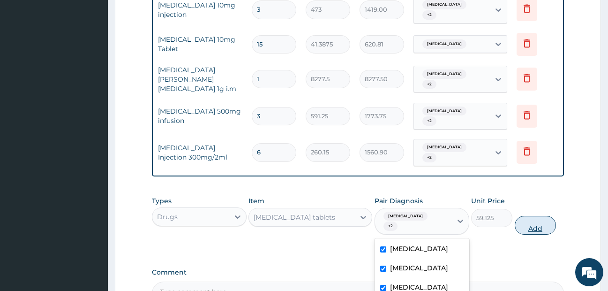
click at [534, 216] on button "Add" at bounding box center [535, 225] width 41 height 19
type input "0"
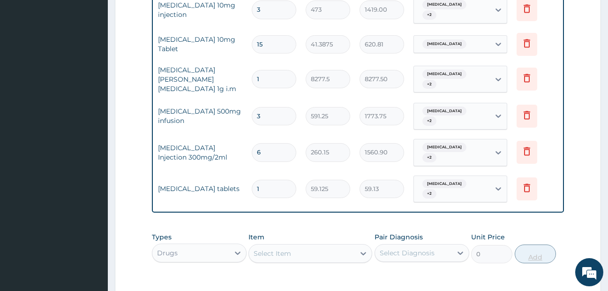
type input "0.00"
type input "6"
type input "354.75"
type input "6"
click at [315, 246] on div "Select Item" at bounding box center [302, 253] width 106 height 15
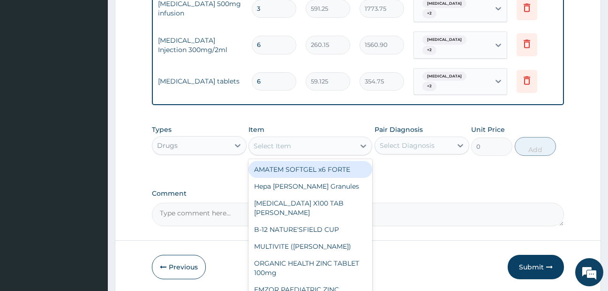
scroll to position [751, 0]
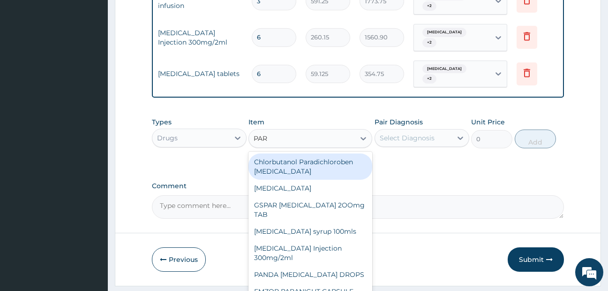
type input "PARA"
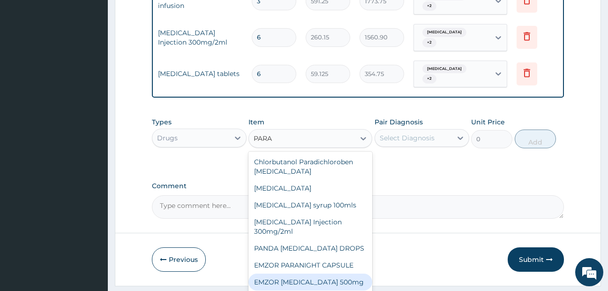
click at [346, 273] on div "EMZOR PARACETAMOL 500mg" at bounding box center [311, 281] width 124 height 17
type input "23.65"
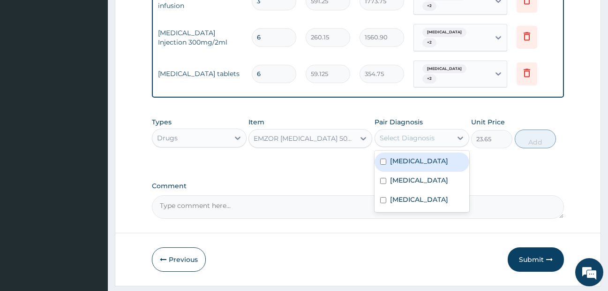
click at [437, 130] on div "Select Diagnosis" at bounding box center [413, 137] width 77 height 15
click at [424, 156] on label "Typhoid fever" at bounding box center [419, 160] width 58 height 9
checkbox input "true"
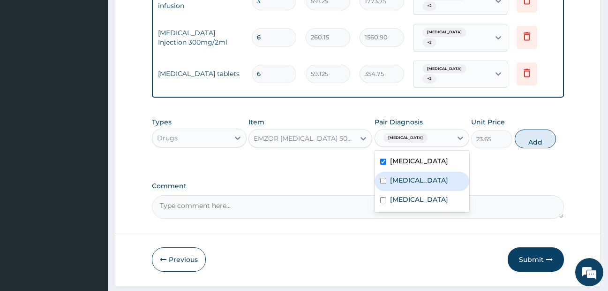
click at [418, 172] on div "Falciparum malaria" at bounding box center [422, 181] width 95 height 19
checkbox input "true"
click at [529, 129] on button "Add" at bounding box center [535, 138] width 41 height 19
type input "0"
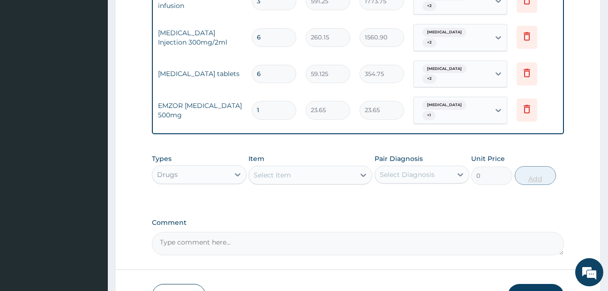
type input "18"
type input "425.70"
type input "18"
click at [346, 167] on div "Select Item" at bounding box center [302, 174] width 106 height 15
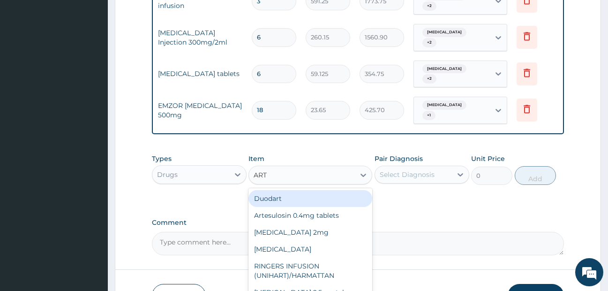
type input "ARTE"
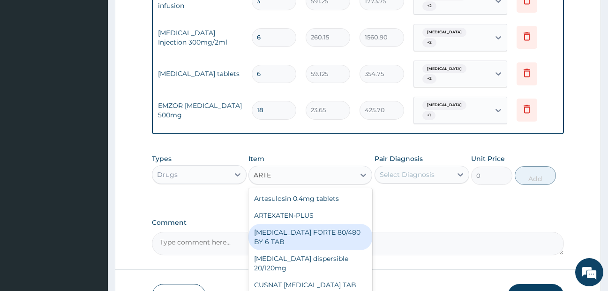
click at [323, 224] on div "COARTEM FORTE 80/480 BY 6 TAB" at bounding box center [311, 237] width 124 height 26
type input "449.35"
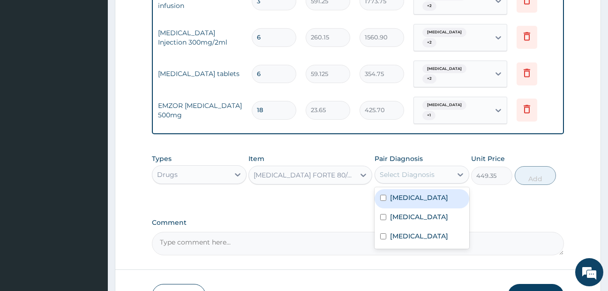
click at [429, 170] on div "Select Diagnosis" at bounding box center [407, 174] width 55 height 9
click at [417, 193] on label "Typhoid fever" at bounding box center [419, 197] width 58 height 9
checkbox input "true"
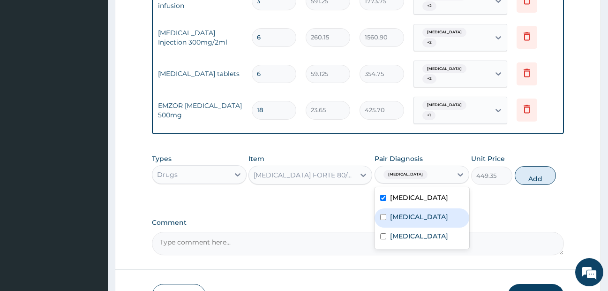
click at [412, 212] on label "Falciparum malaria" at bounding box center [419, 216] width 58 height 9
checkbox input "true"
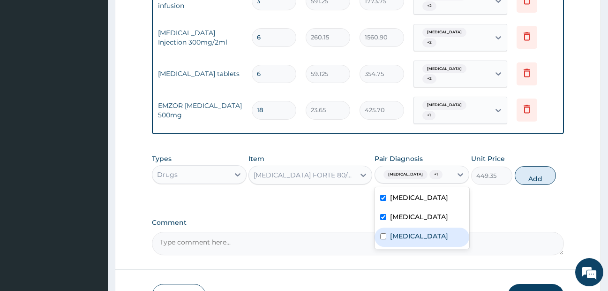
click at [406, 231] on label "Gastroenteritis" at bounding box center [419, 235] width 58 height 9
checkbox input "true"
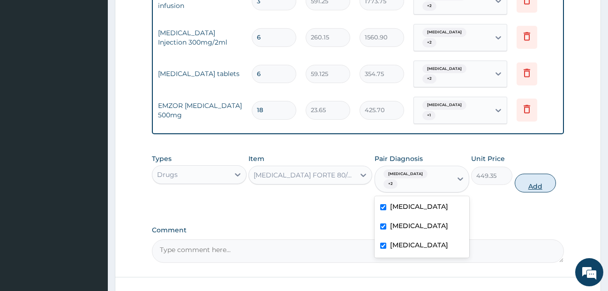
click at [529, 173] on button "Add" at bounding box center [535, 182] width 41 height 19
type input "0"
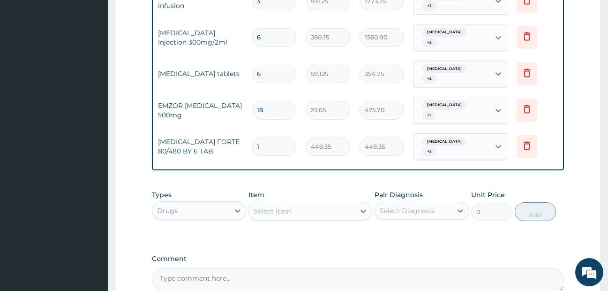
type input "0.00"
type input "6"
type input "2696.10"
type input "6"
click at [329, 203] on div "Select Item" at bounding box center [302, 210] width 106 height 15
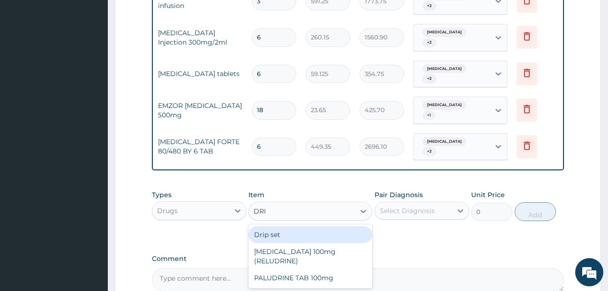
type input "DRIP"
click at [322, 226] on div "Drip set" at bounding box center [311, 234] width 124 height 17
type input "236.5"
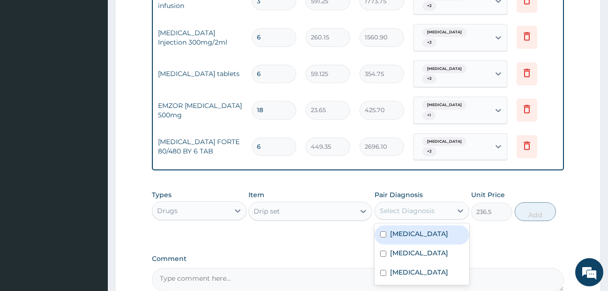
click at [415, 206] on div "Select Diagnosis" at bounding box center [407, 210] width 55 height 9
drag, startPoint x: 409, startPoint y: 198, endPoint x: 405, endPoint y: 218, distance: 19.7
click at [408, 229] on label "Typhoid fever" at bounding box center [419, 233] width 58 height 9
checkbox input "true"
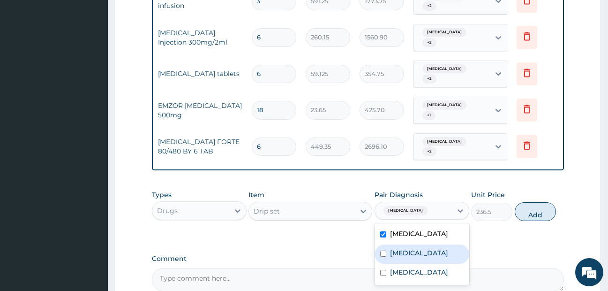
click at [405, 244] on div "Falciparum malaria" at bounding box center [422, 253] width 95 height 19
checkbox input "true"
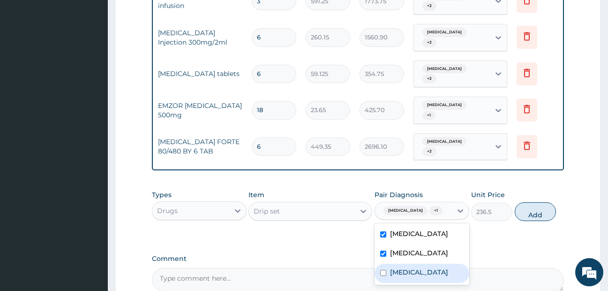
click at [405, 267] on label "Gastroenteritis" at bounding box center [419, 271] width 58 height 9
checkbox input "true"
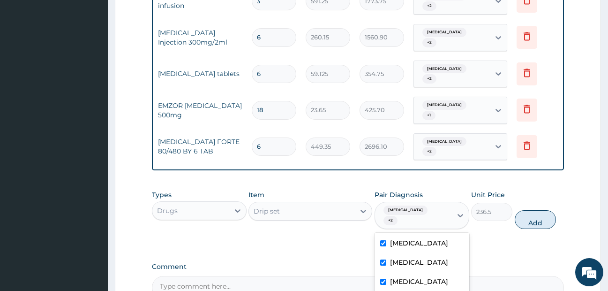
click at [522, 210] on button "Add" at bounding box center [535, 219] width 41 height 19
type input "0"
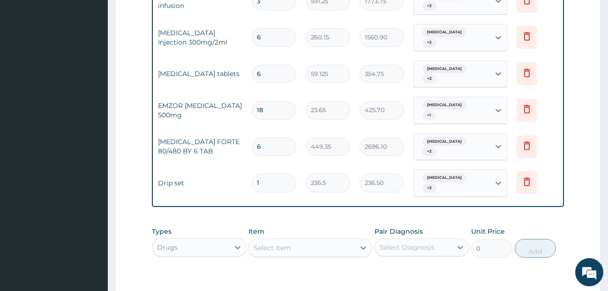
click at [328, 240] on div "Select Item" at bounding box center [302, 247] width 106 height 15
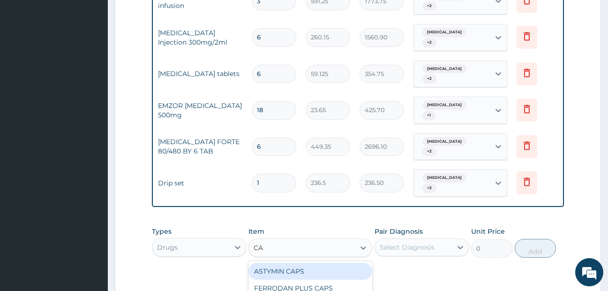
type input "CAN"
click at [290, 263] on div "Cannula" at bounding box center [311, 271] width 124 height 17
type input "236.5"
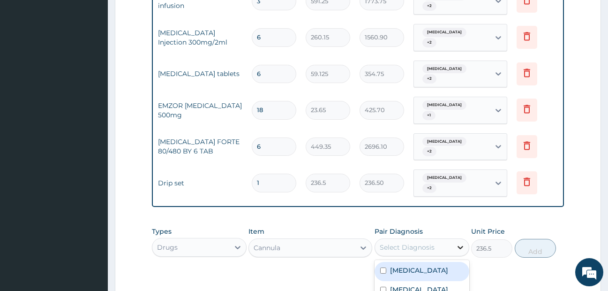
click at [453, 239] on div at bounding box center [460, 247] width 17 height 17
click at [440, 262] on div "Typhoid fever" at bounding box center [422, 271] width 95 height 19
checkbox input "true"
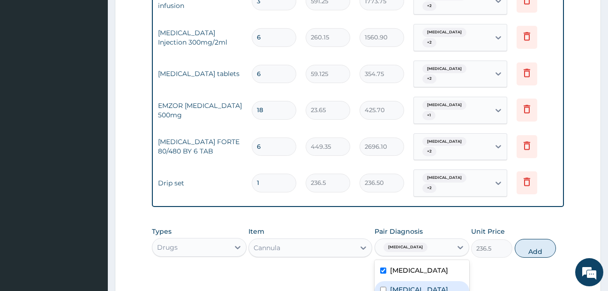
drag, startPoint x: 438, startPoint y: 249, endPoint x: 427, endPoint y: 277, distance: 30.6
click at [436, 285] on label "Falciparum malaria" at bounding box center [419, 289] width 58 height 9
checkbox input "true"
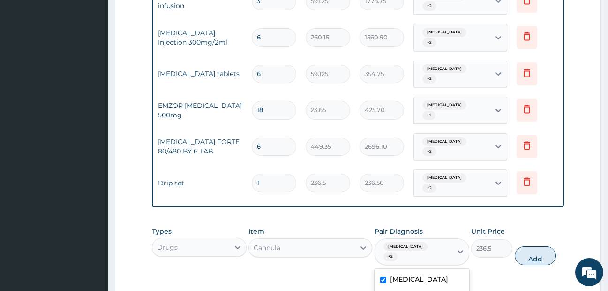
click at [538, 246] on button "Add" at bounding box center [535, 255] width 41 height 19
type input "0"
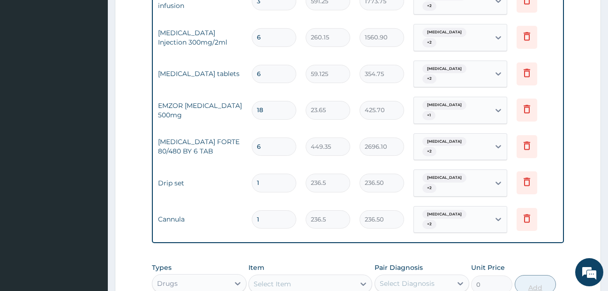
type input "0.00"
type input "2"
type input "473.00"
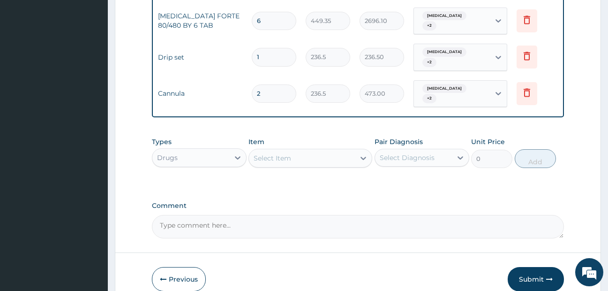
scroll to position [881, 0]
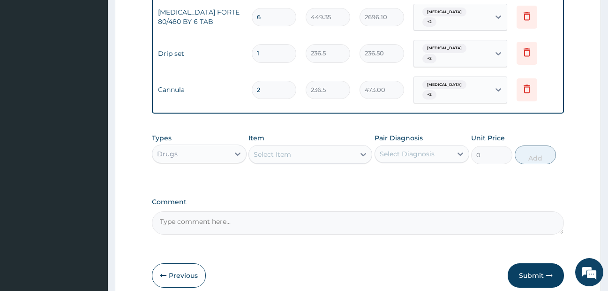
type input "2"
click at [276, 150] on div "Select Item" at bounding box center [273, 154] width 38 height 9
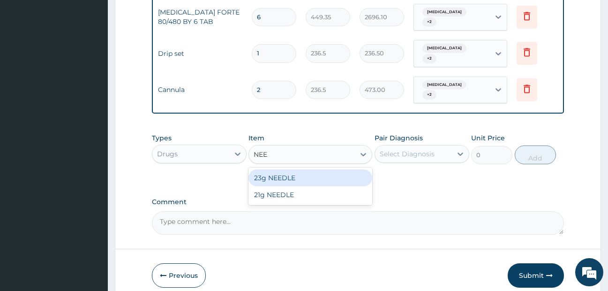
type input "NEED"
click at [279, 169] on div "23g NEEDLE" at bounding box center [311, 177] width 124 height 17
type input "59.125"
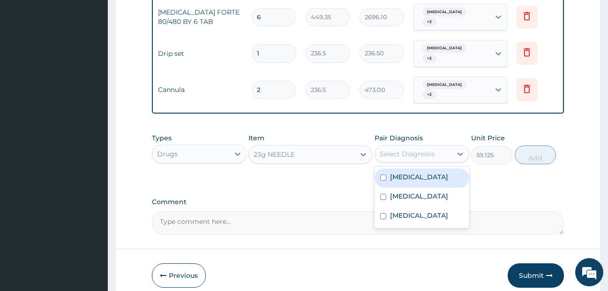
click at [401, 149] on div "Select Diagnosis" at bounding box center [407, 153] width 55 height 9
click at [401, 172] on label "Typhoid fever" at bounding box center [419, 176] width 58 height 9
checkbox input "true"
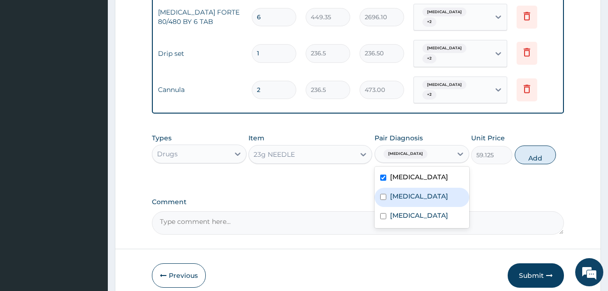
drag, startPoint x: 404, startPoint y: 150, endPoint x: 404, endPoint y: 175, distance: 25.8
click at [404, 191] on label "Falciparum malaria" at bounding box center [419, 195] width 58 height 9
checkbox input "true"
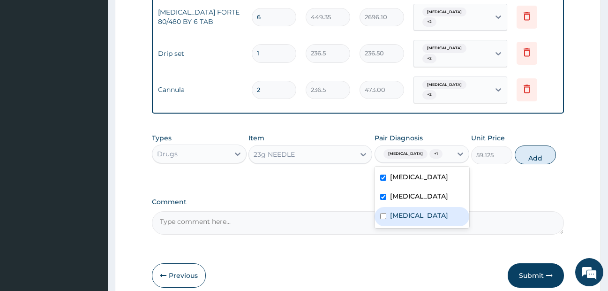
click at [404, 211] on label "Gastroenteritis" at bounding box center [419, 215] width 58 height 9
checkbox input "true"
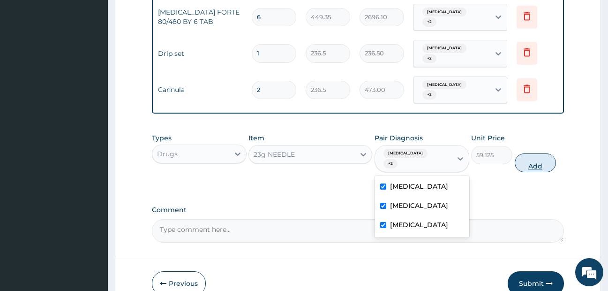
click at [527, 153] on button "Add" at bounding box center [535, 162] width 41 height 19
type input "0"
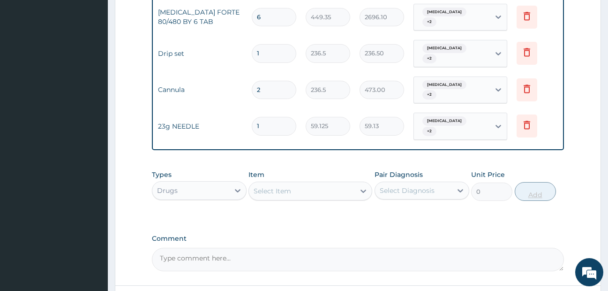
type input "0.00"
type input "2"
type input "118.25"
type input "2"
click at [318, 183] on div "Select Item" at bounding box center [302, 190] width 106 height 15
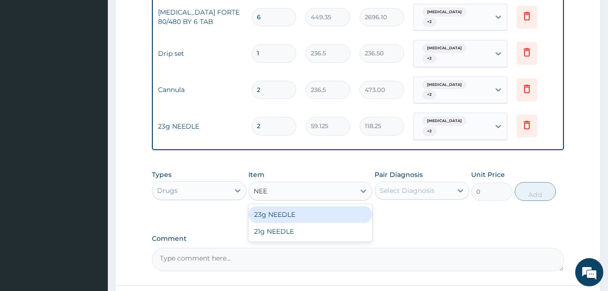
type input "NEED"
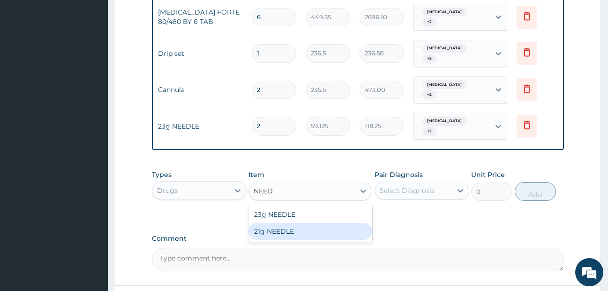
click at [298, 223] on div "21g NEEDLE" at bounding box center [311, 231] width 124 height 17
type input "59.125"
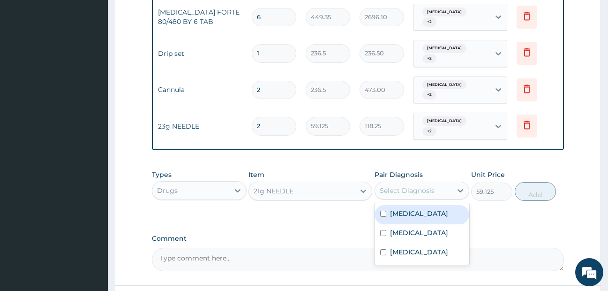
click at [434, 186] on div "Select Diagnosis" at bounding box center [407, 190] width 55 height 9
click at [433, 209] on label "Typhoid fever" at bounding box center [419, 213] width 58 height 9
checkbox input "true"
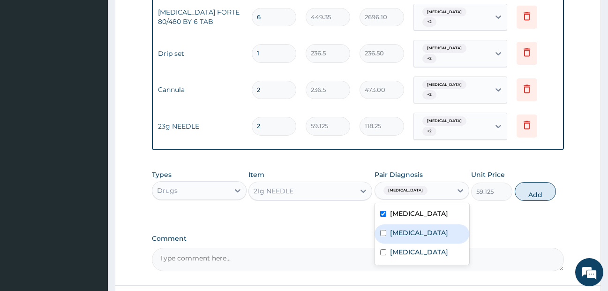
drag, startPoint x: 435, startPoint y: 189, endPoint x: 431, endPoint y: 199, distance: 10.4
click at [435, 228] on label "Falciparum malaria" at bounding box center [419, 232] width 58 height 9
checkbox input "true"
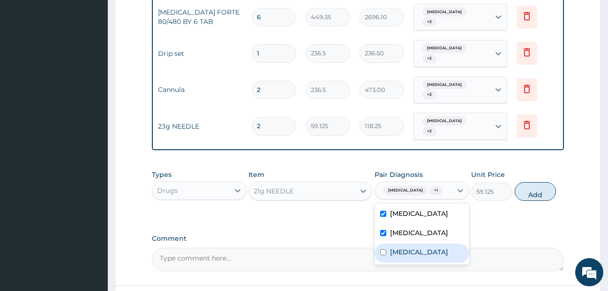
click at [425, 243] on div "Gastroenteritis" at bounding box center [422, 252] width 95 height 19
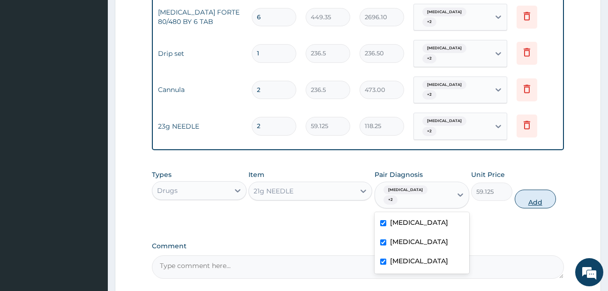
click at [532, 189] on button "Add" at bounding box center [535, 198] width 41 height 19
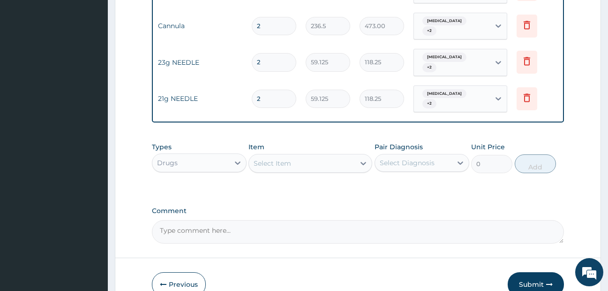
scroll to position [945, 0]
click at [540, 271] on button "Submit" at bounding box center [536, 283] width 56 height 24
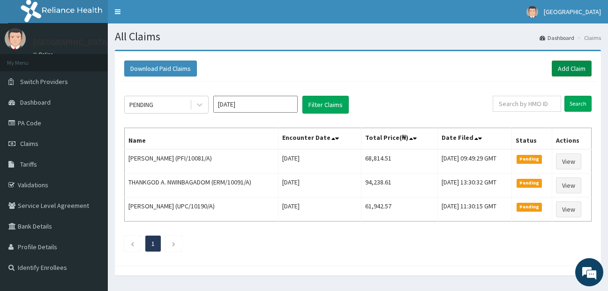
click at [581, 68] on link "Add Claim" at bounding box center [572, 68] width 40 height 16
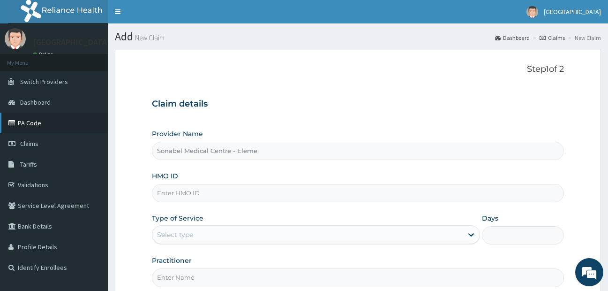
click at [52, 123] on link "PA Code" at bounding box center [54, 123] width 108 height 21
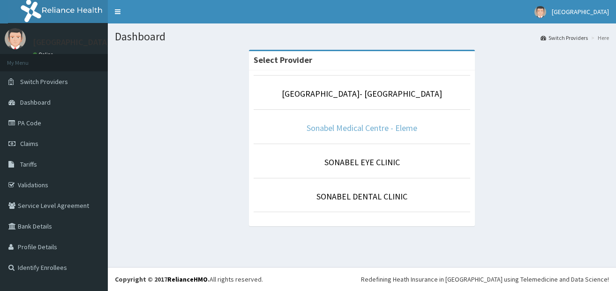
click at [355, 128] on link "Sonabel Medical Centre - Eleme" at bounding box center [362, 127] width 111 height 11
